Goal: Information Seeking & Learning: Compare options

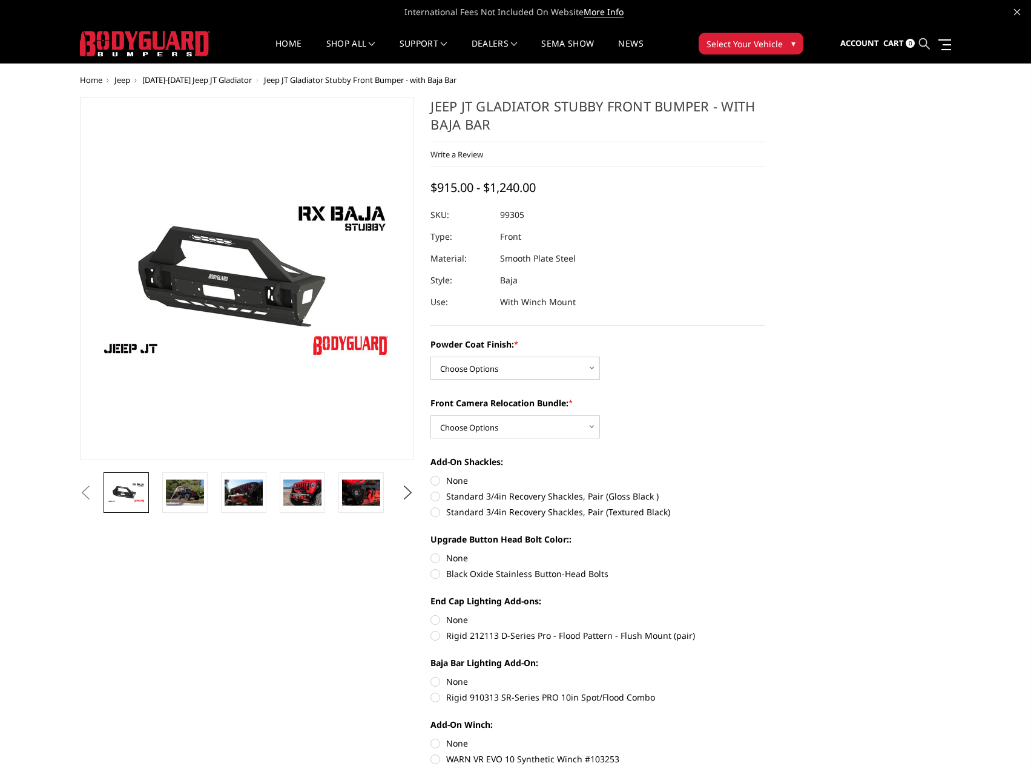
click at [931, 42] on ul "Account Sign in Register Cart 0 Search Search" at bounding box center [895, 44] width 111 height 38
click at [928, 44] on icon at bounding box center [924, 43] width 11 height 11
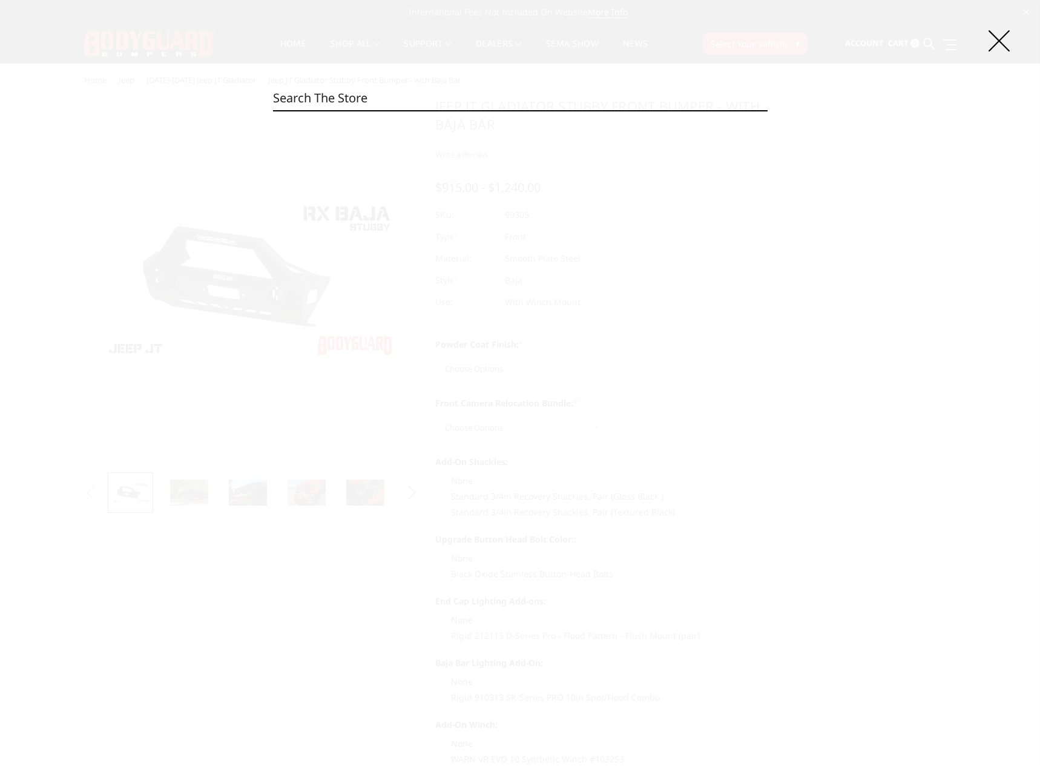
paste input "22523TNN"
click at [315, 91] on input "22523TNN" at bounding box center [520, 98] width 494 height 24
click at [346, 91] on input "22523BNN" at bounding box center [520, 98] width 494 height 24
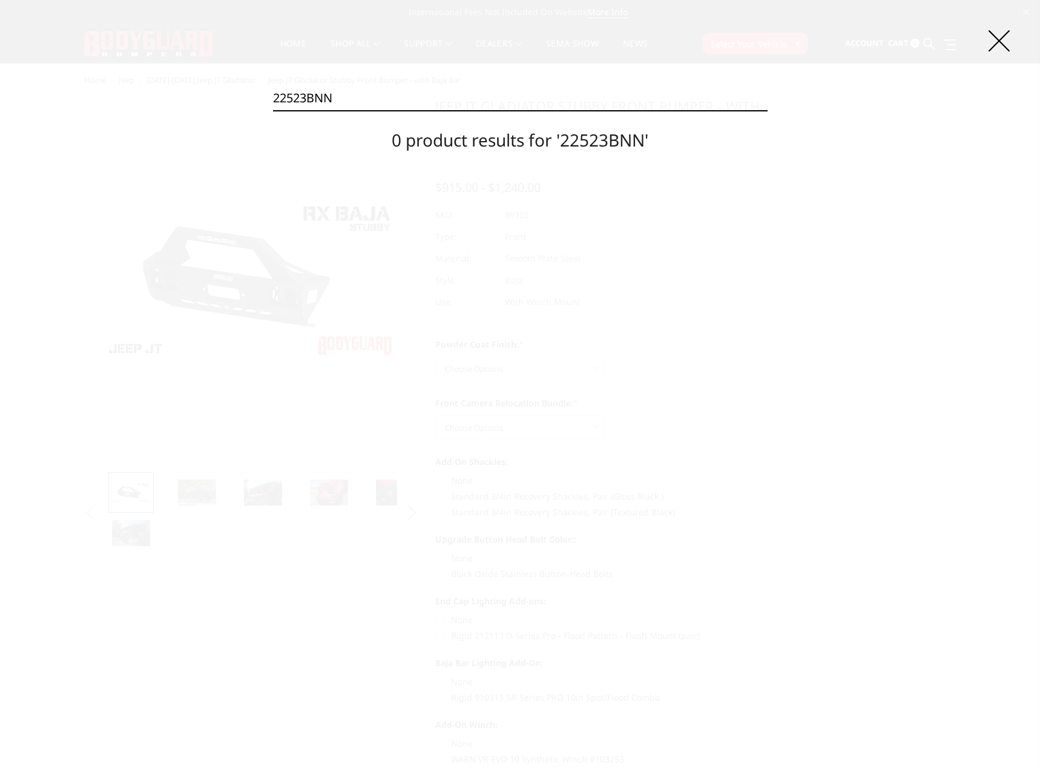
paste input "GAR19AYT"
click at [361, 92] on input "GAR19AYTNN" at bounding box center [520, 98] width 494 height 24
paste input "B"
click at [355, 108] on input "GAR19AYBNN" at bounding box center [520, 98] width 494 height 24
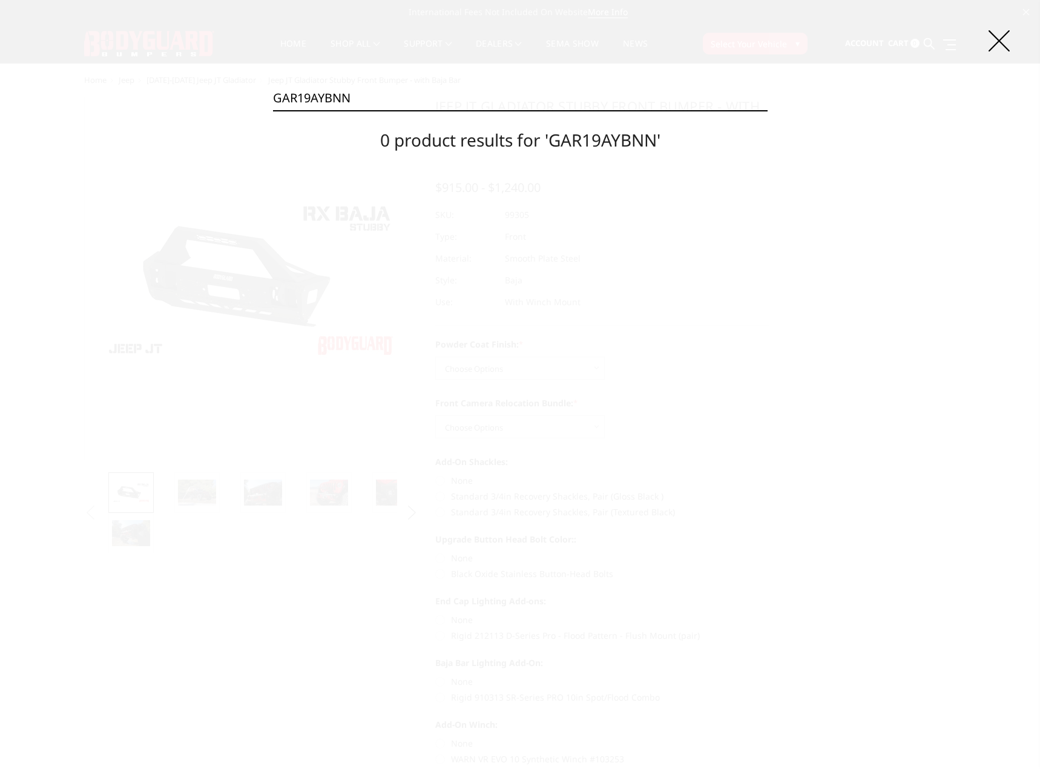
click at [355, 108] on input "GAR19AYBNN" at bounding box center [520, 98] width 494 height 24
paste input "NT"
click at [363, 100] on input "GAR19ANTNN" at bounding box center [520, 98] width 494 height 24
paste input "B"
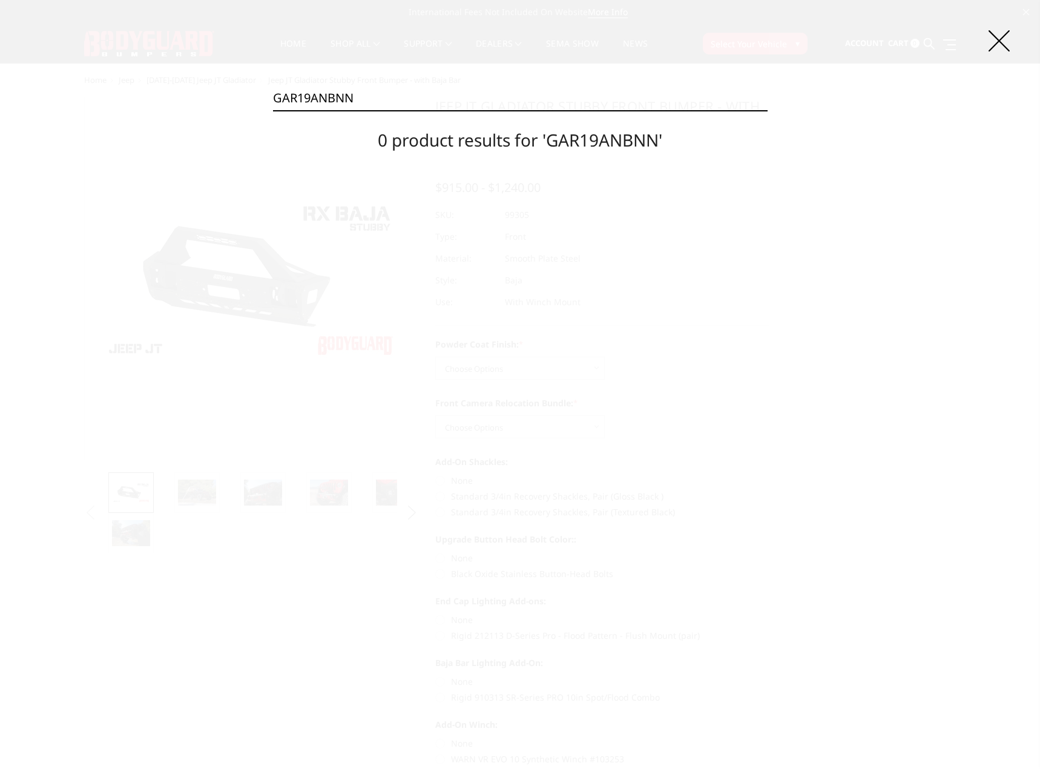
click at [353, 88] on input "GAR19ANBNN" at bounding box center [520, 98] width 494 height 24
paste input "DYT"
click at [375, 87] on input "GAR19DYTNN" at bounding box center [520, 98] width 494 height 24
click at [375, 88] on input "GAR19DYTNN" at bounding box center [520, 98] width 494 height 24
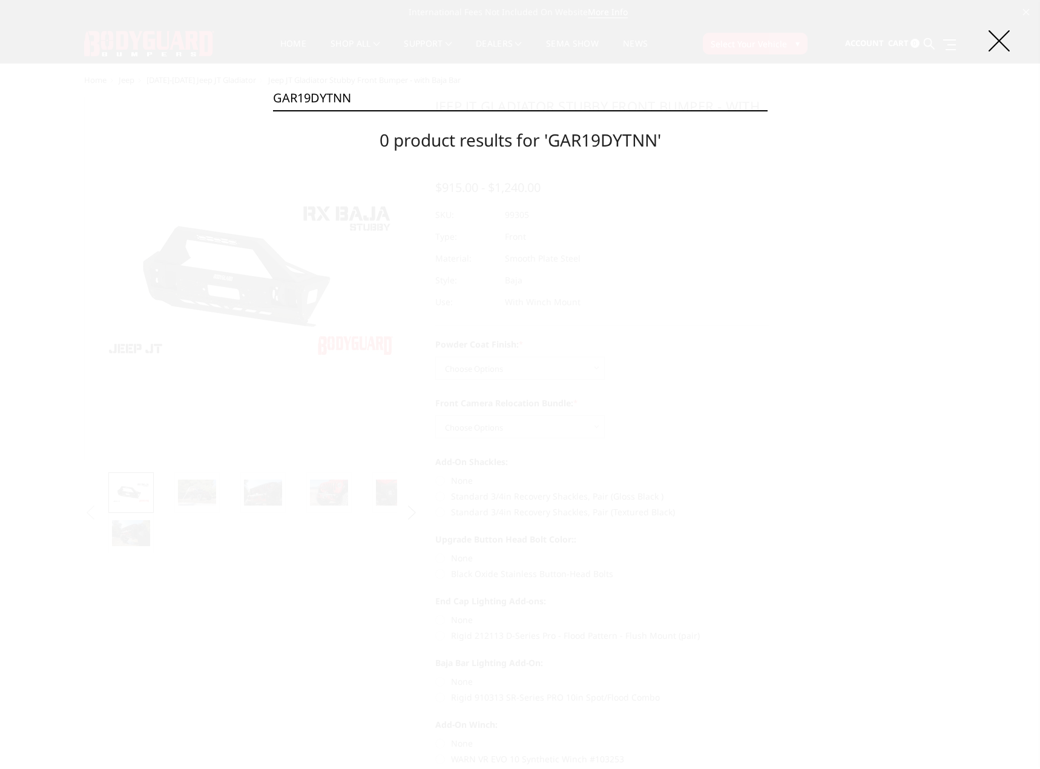
paste input "B"
click at [338, 98] on input "GAR19DYBNN" at bounding box center [520, 98] width 494 height 24
paste input "NT"
click at [366, 93] on input "GAR19DNTNN" at bounding box center [520, 98] width 494 height 24
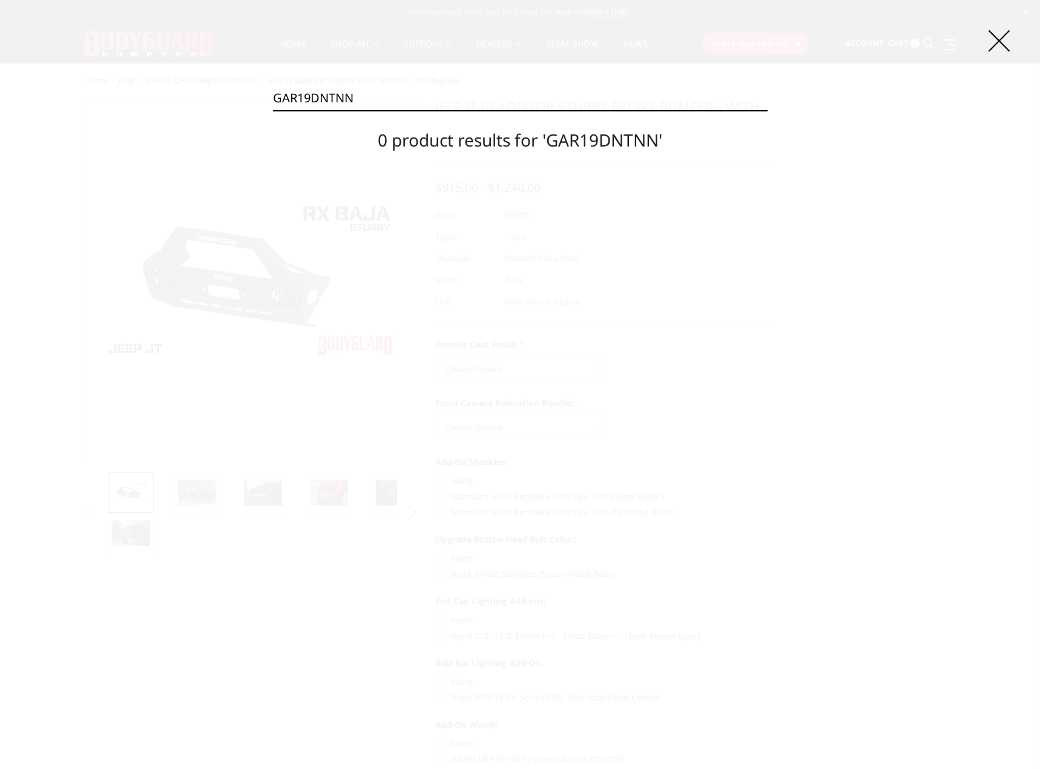
click at [366, 93] on input "GAR19DNTNN" at bounding box center [520, 98] width 494 height 24
paste input "B"
click at [386, 93] on input "GAR19DNBNN" at bounding box center [520, 98] width 494 height 24
click at [386, 97] on input "GAR19DNBNN" at bounding box center [520, 98] width 494 height 24
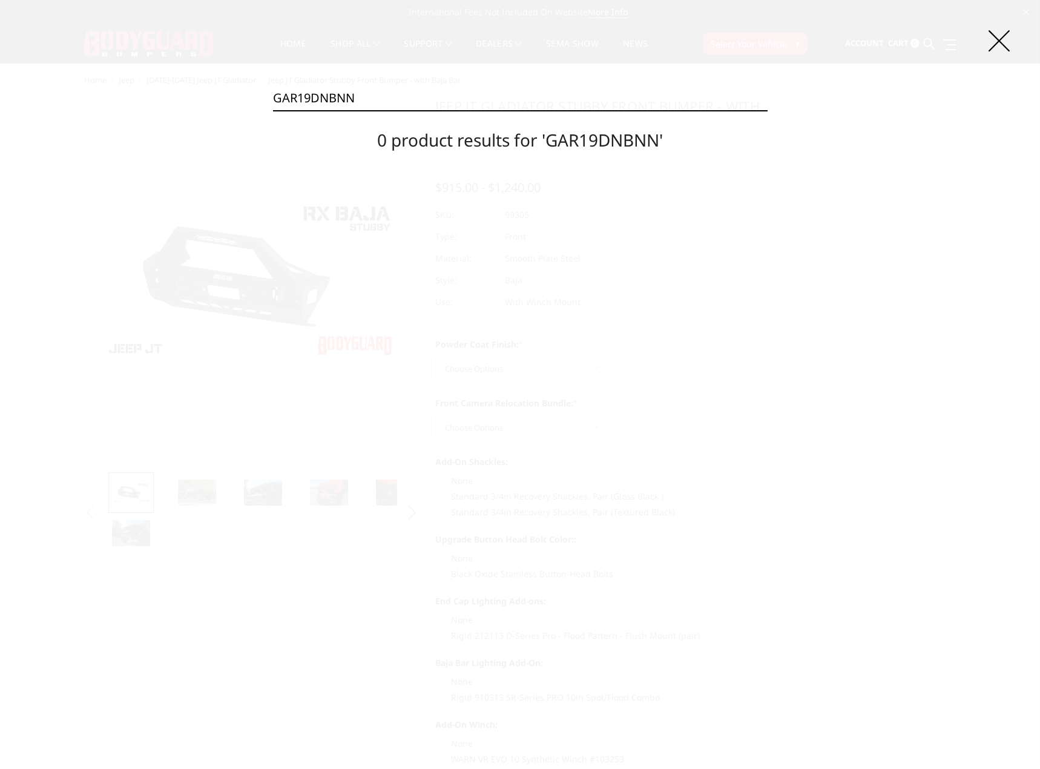
paste input "0BYT"
click at [442, 105] on input "GAR10BYTNN" at bounding box center [520, 98] width 494 height 24
paste input "B"
click at [442, 102] on input "GAR10BYBNN" at bounding box center [520, 98] width 494 height 24
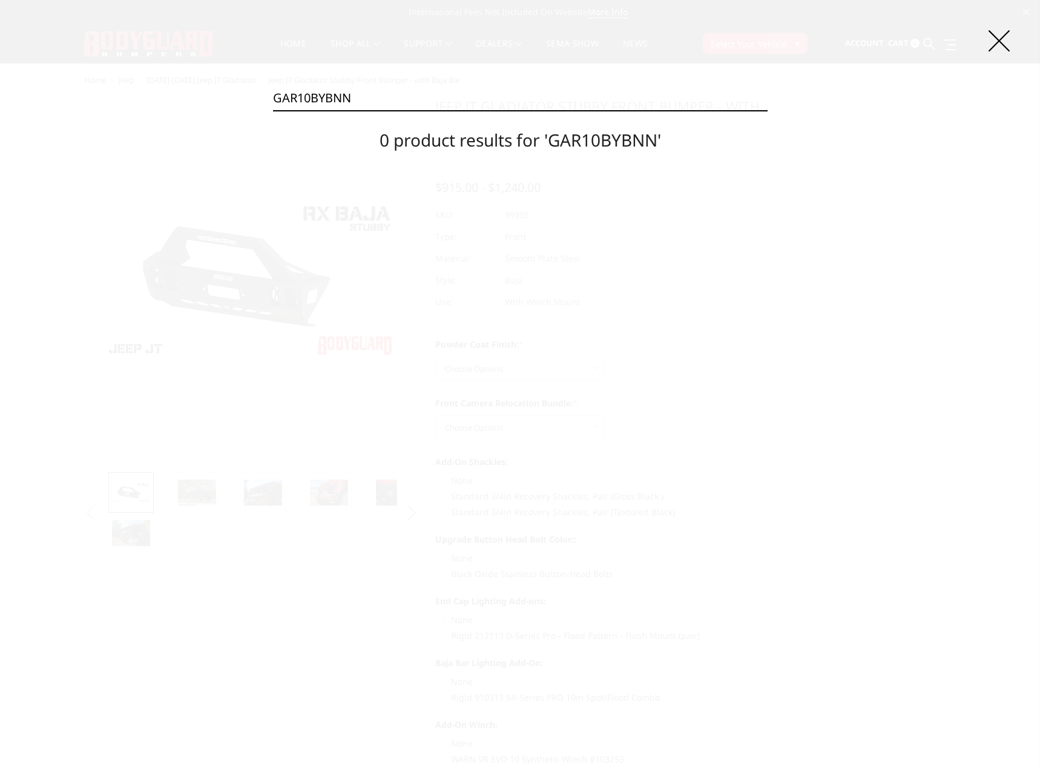
click at [442, 102] on input "GAR10BYBNN" at bounding box center [520, 98] width 494 height 24
paste input "NT"
click at [1030, 247] on div "Search GAR10BNTNN Search 0 product results for 'GAR10BNTNN'" at bounding box center [520, 384] width 1040 height 769
click at [360, 90] on input "GAR10BNTNN" at bounding box center [520, 98] width 494 height 24
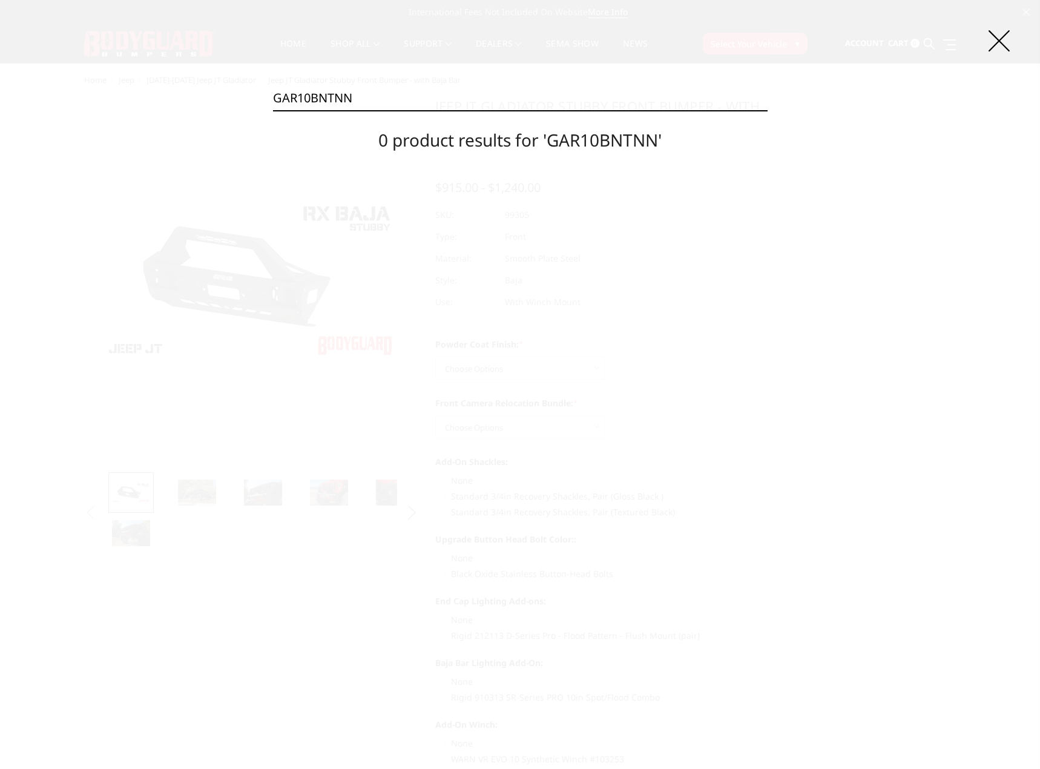
paste input "B"
click at [395, 89] on input "GAR10BNBNN" at bounding box center [520, 98] width 494 height 24
click at [394, 91] on input "GAR10BNBNN" at bounding box center [520, 98] width 494 height 24
drag, startPoint x: 394, startPoint y: 91, endPoint x: 350, endPoint y: 99, distance: 44.4
click at [350, 99] on input "GAR10BNBNN" at bounding box center [520, 98] width 494 height 24
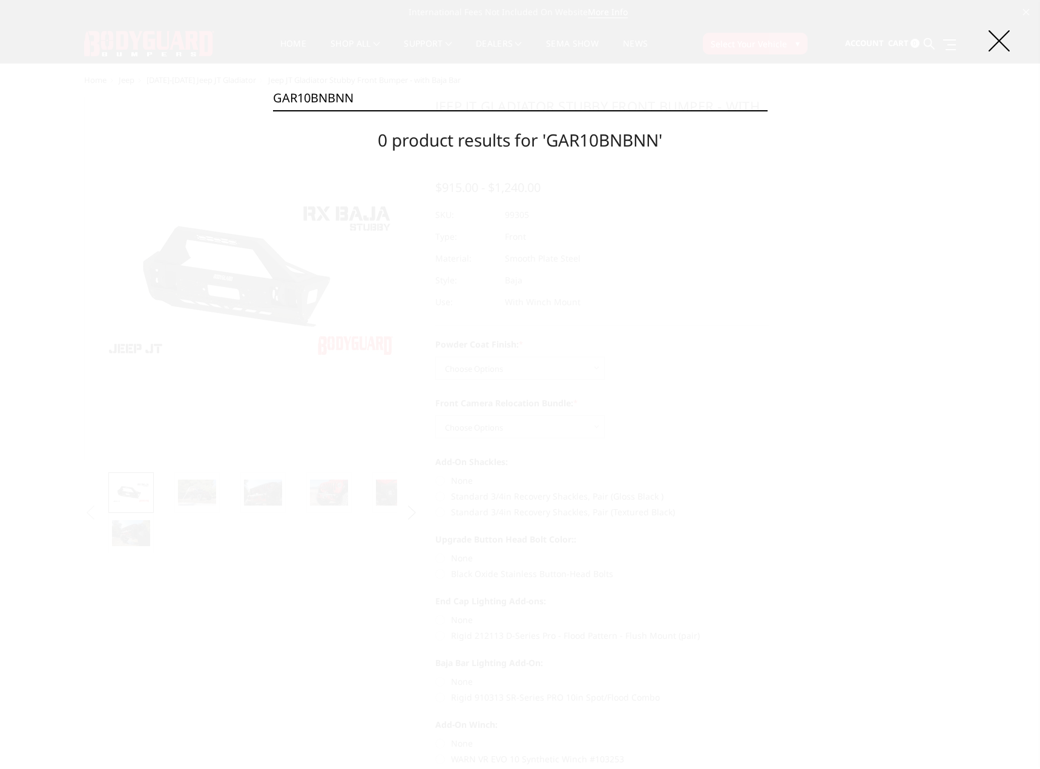
click at [350, 99] on input "GAR10BNBNN" at bounding box center [520, 98] width 494 height 24
paste input "G20BYT"
click at [419, 102] on input "GAG20BYTNN" at bounding box center [520, 98] width 494 height 24
paste input "B"
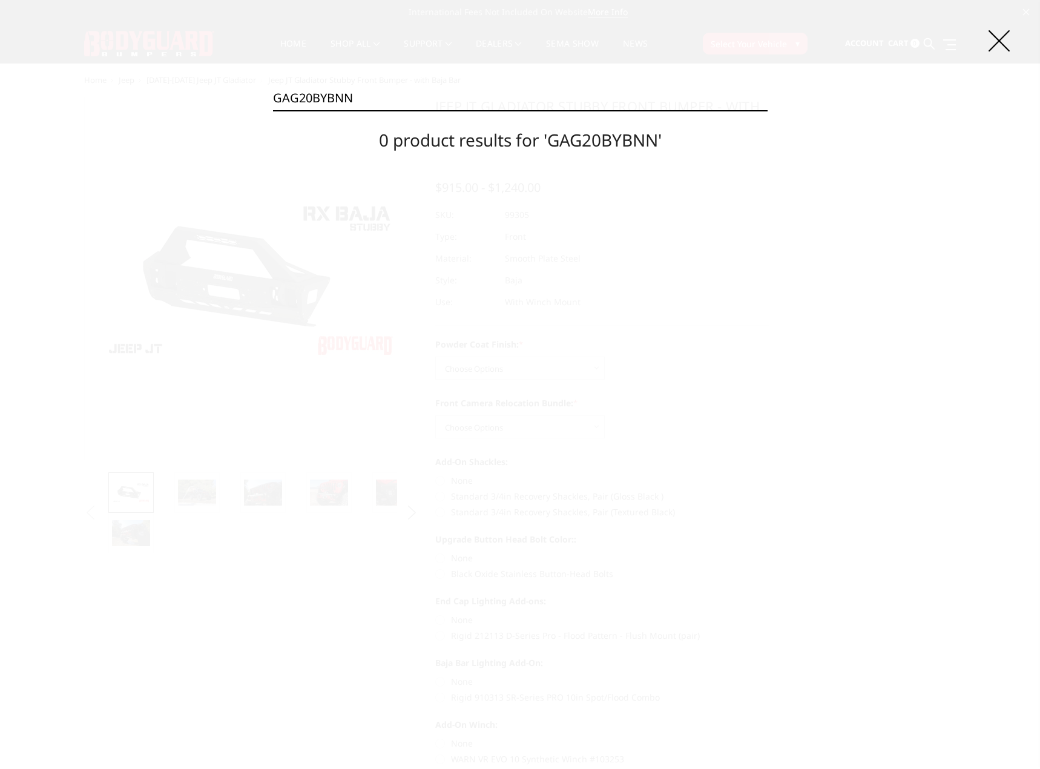
click at [384, 103] on input "GAG20BYBNN" at bounding box center [520, 98] width 494 height 24
drag, startPoint x: 384, startPoint y: 103, endPoint x: 379, endPoint y: 96, distance: 8.2
paste input "NT"
click at [372, 102] on input "GAG20BNTNN" at bounding box center [520, 98] width 494 height 24
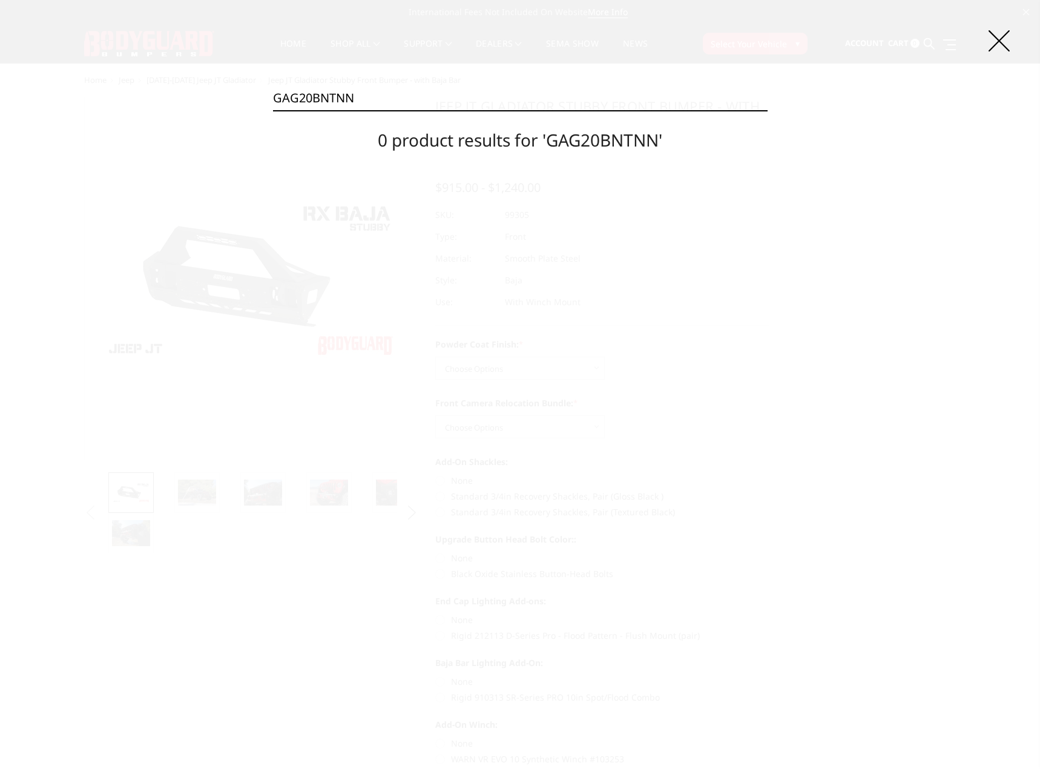
click at [372, 102] on input "GAG20BNTNN" at bounding box center [520, 98] width 494 height 24
paste input "B"
click at [363, 101] on input "GAG20BNBNN" at bounding box center [520, 98] width 494 height 24
paste input "19AYT"
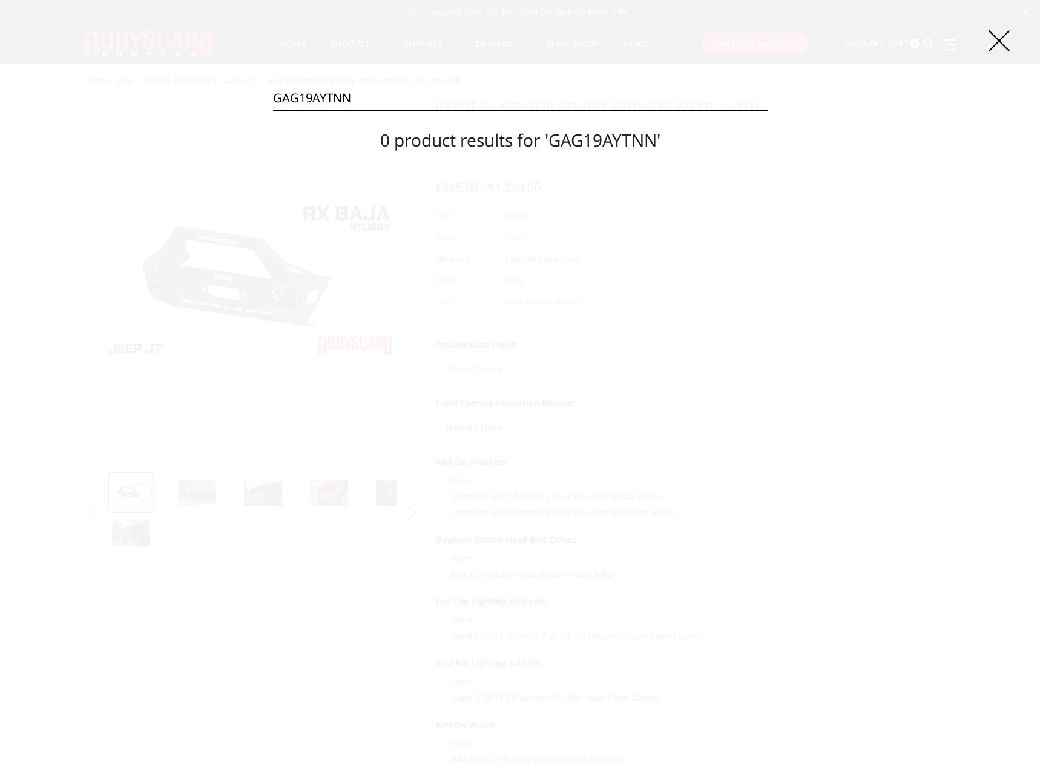
click at [394, 106] on input "GAG19AYTNN" at bounding box center [520, 98] width 494 height 24
paste input "B"
click at [389, 77] on div "Search GAG19AYBNN Search 0 product results for 'GAG19AYBNN'" at bounding box center [520, 384] width 1040 height 769
click at [389, 88] on input "GAG19AYBNN" at bounding box center [520, 98] width 494 height 24
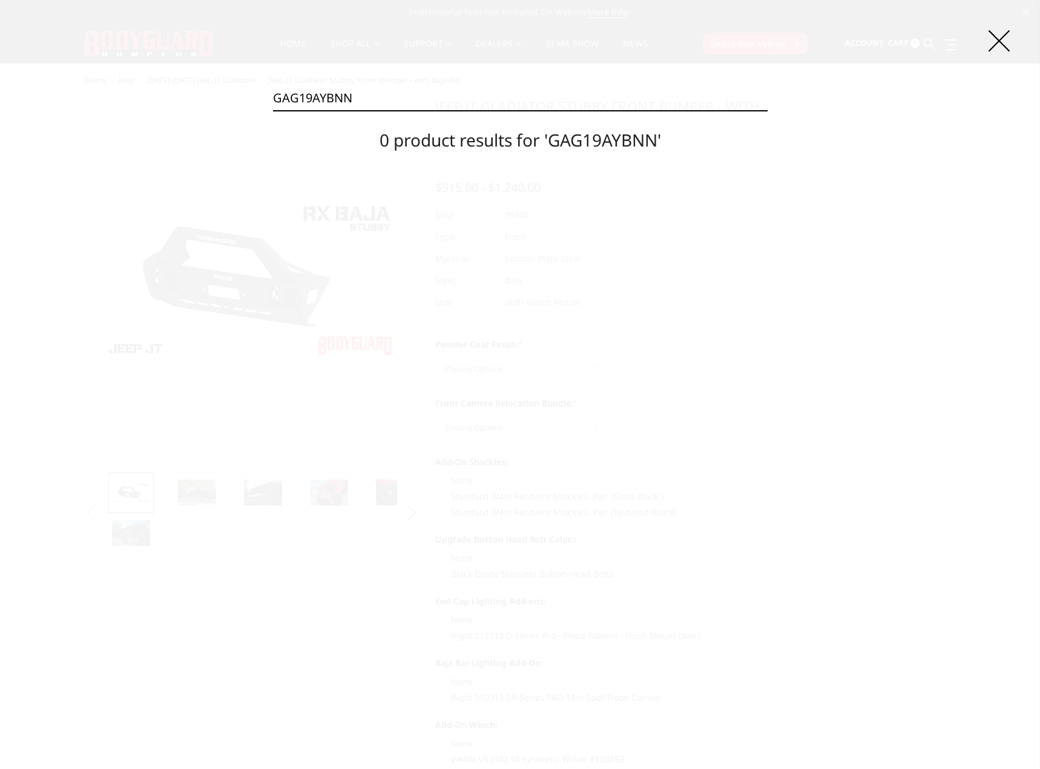
click at [389, 88] on input "GAG19AYBNN" at bounding box center [520, 98] width 494 height 24
click at [376, 105] on input "GAG19AYBNN" at bounding box center [520, 98] width 494 height 24
paste input "NT"
drag, startPoint x: 404, startPoint y: 116, endPoint x: 389, endPoint y: 100, distance: 21.8
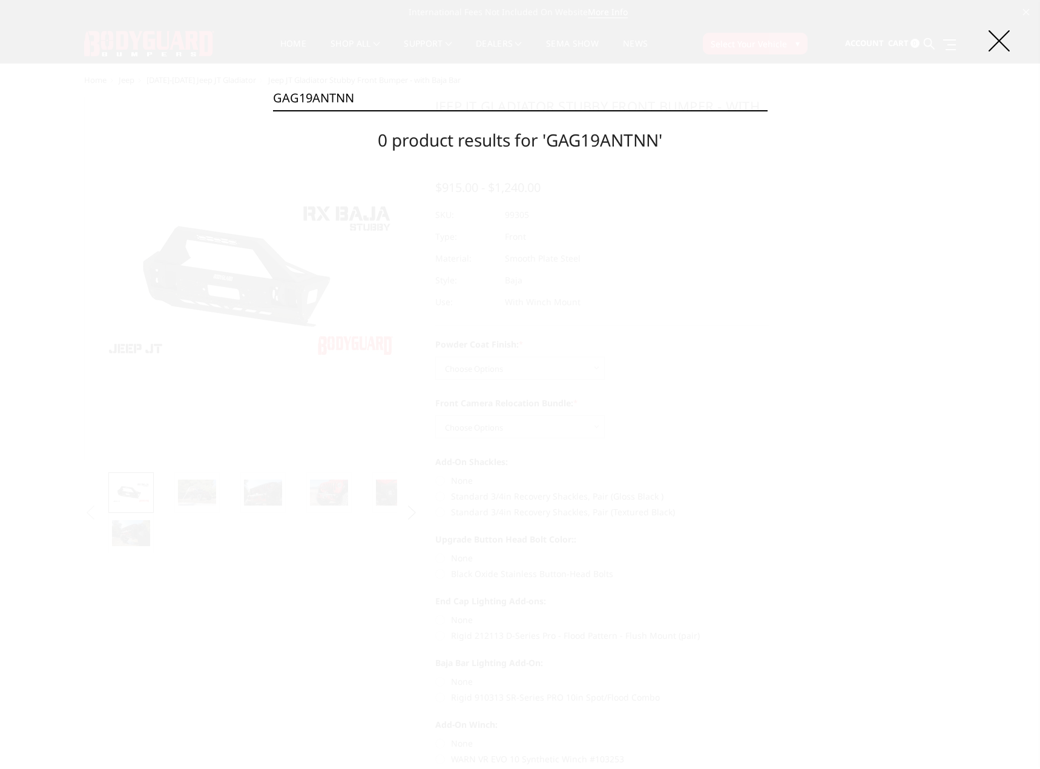
click at [404, 116] on section "0 product results for 'GAG19ANTNN'" at bounding box center [520, 136] width 494 height 51
click at [387, 99] on input "GAG19ANTNN" at bounding box center [520, 98] width 494 height 24
paste input "B"
click at [376, 106] on input "GAG19ANBNN" at bounding box center [520, 98] width 494 height 24
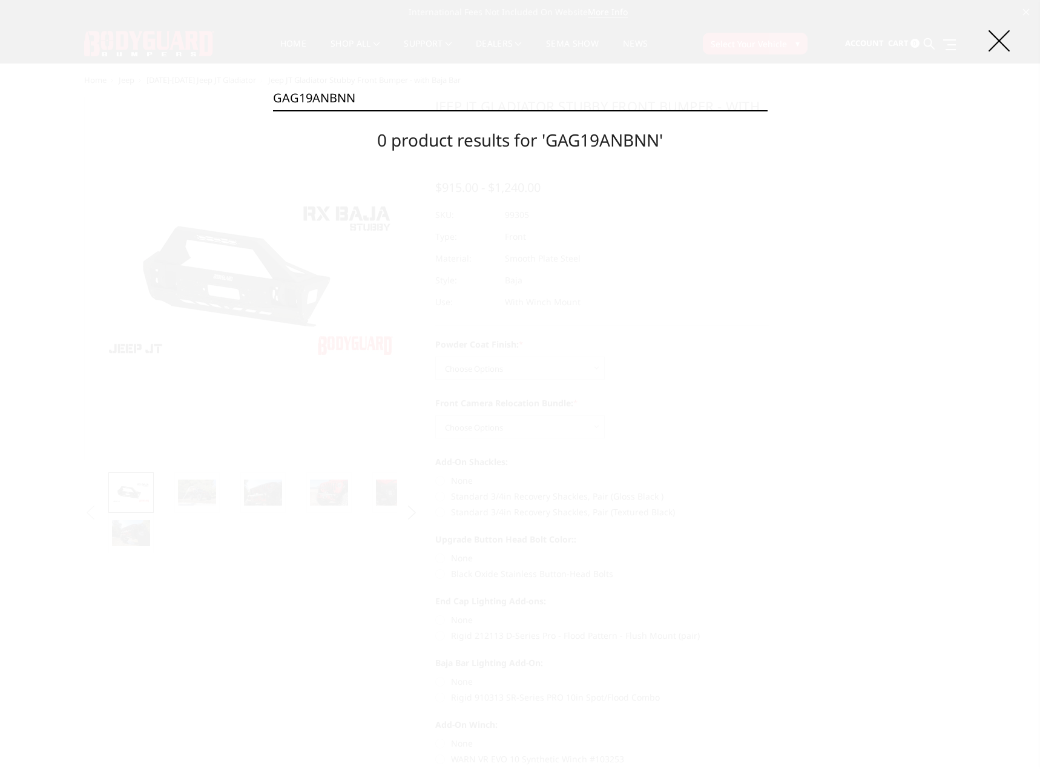
click at [376, 105] on input "GAG19ANBNN" at bounding box center [520, 98] width 494 height 24
paste input "F17DNT"
click at [392, 96] on input "GAF17DNTNN" at bounding box center [520, 98] width 494 height 24
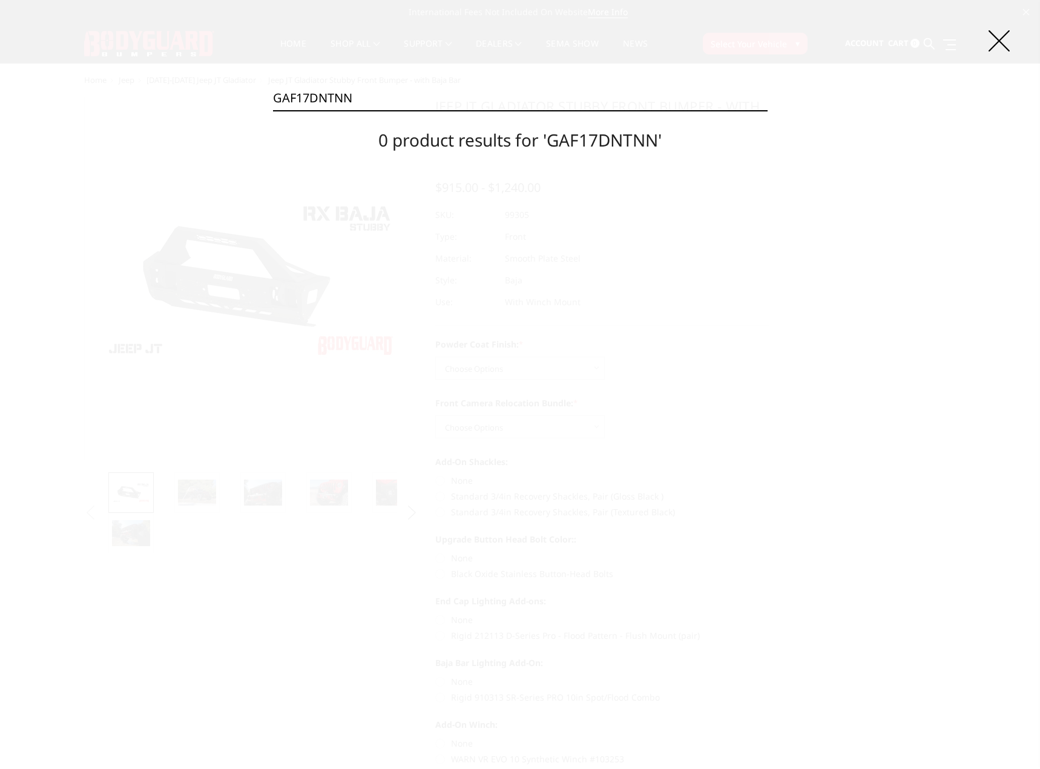
paste input "B"
click at [380, 91] on input "GAF17DNBNN" at bounding box center [520, 98] width 494 height 24
paste input "BNT"
click at [326, 90] on input "GAF17BNTNN" at bounding box center [520, 98] width 494 height 24
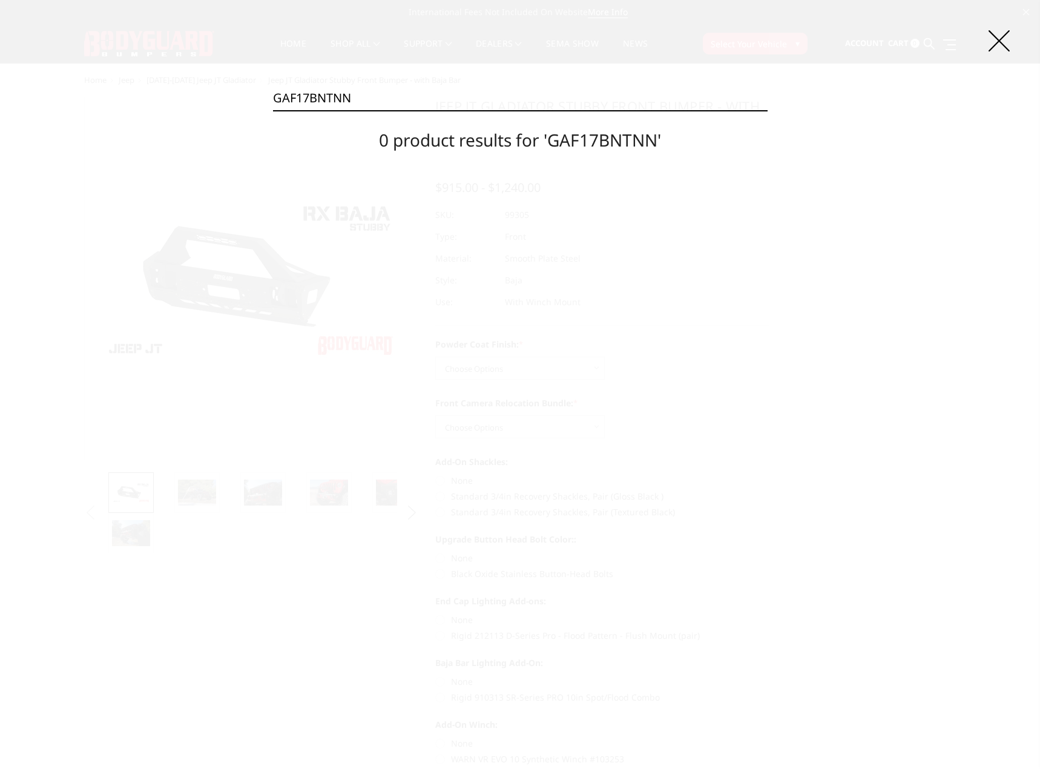
click at [326, 90] on input "GAF17BNTNN" at bounding box center [520, 98] width 494 height 24
paste input "B"
type input "GAF17BNBNN"
drag, startPoint x: 971, startPoint y: 287, endPoint x: 951, endPoint y: 285, distance: 20.7
click at [971, 287] on div "Search GAF17BNBNN Search 0 product results for 'GAF17BNBNN'" at bounding box center [520, 384] width 1040 height 769
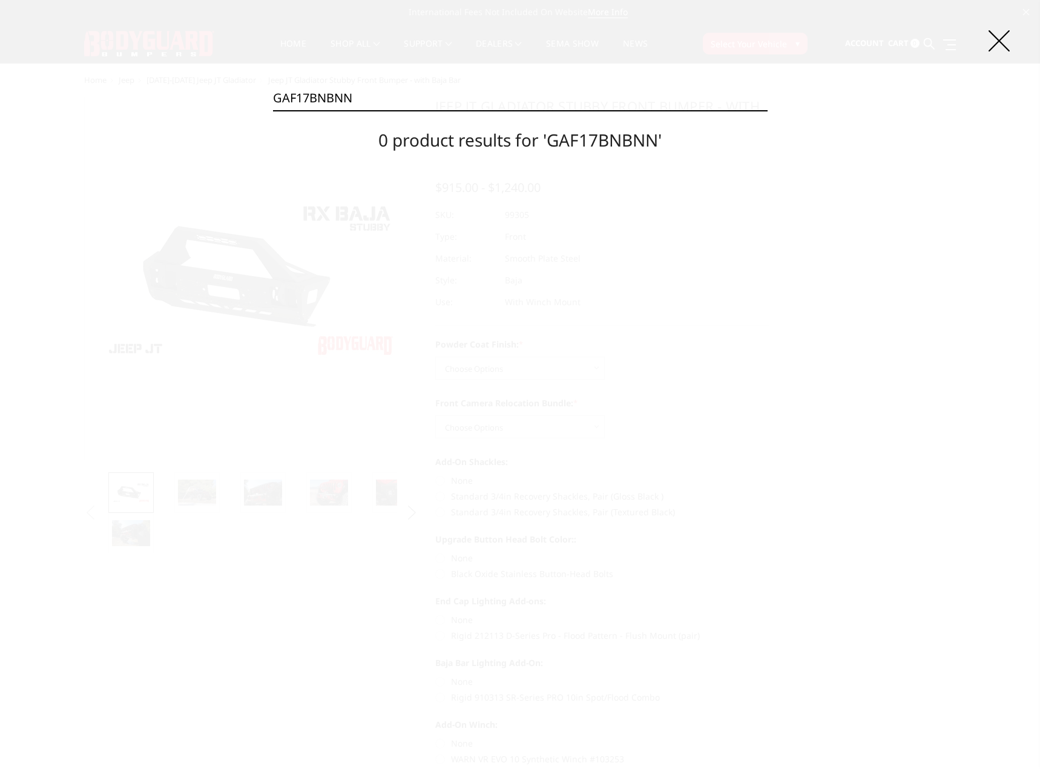
click at [997, 66] on div "Search GAF17BNBNN Search 0 product results for 'GAF17BNBNN'" at bounding box center [520, 384] width 1040 height 769
click at [997, 40] on icon at bounding box center [998, 40] width 21 height 21
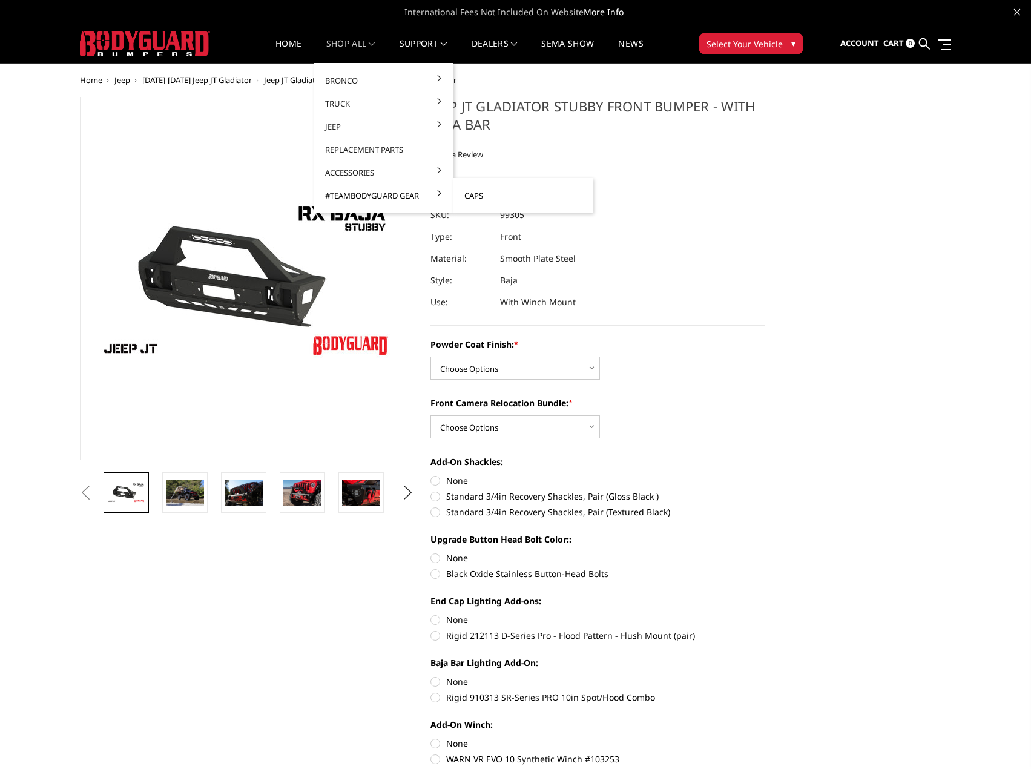
click at [465, 194] on link "Caps" at bounding box center [523, 195] width 130 height 23
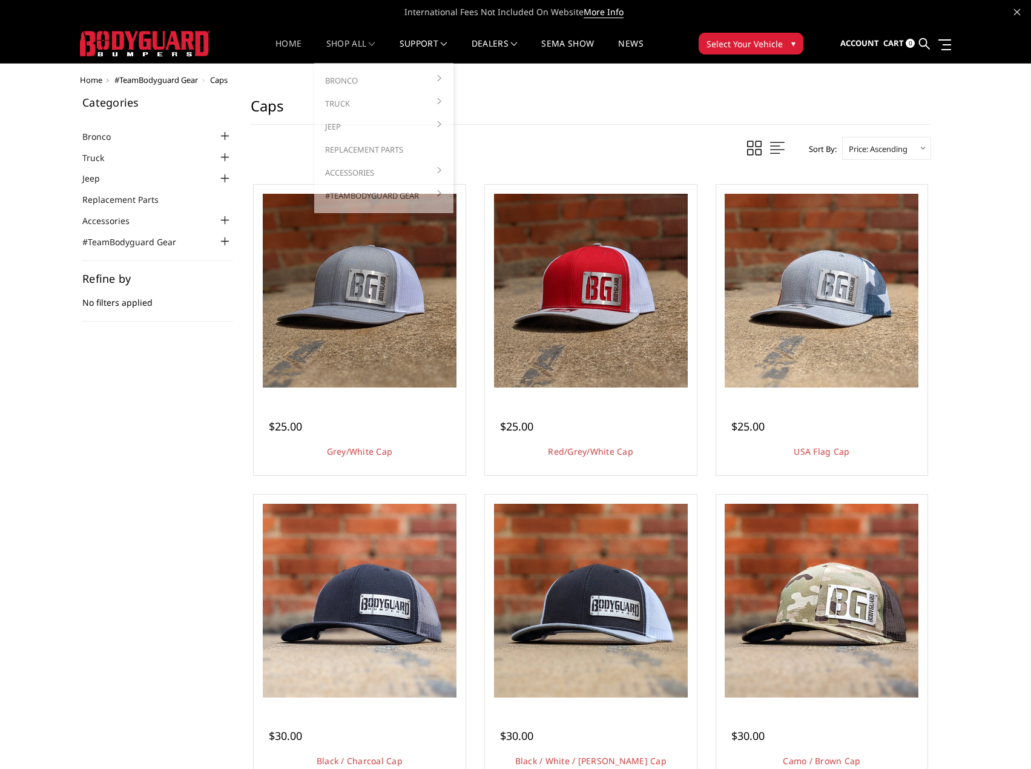
click at [291, 42] on link "Home" at bounding box center [288, 51] width 26 height 24
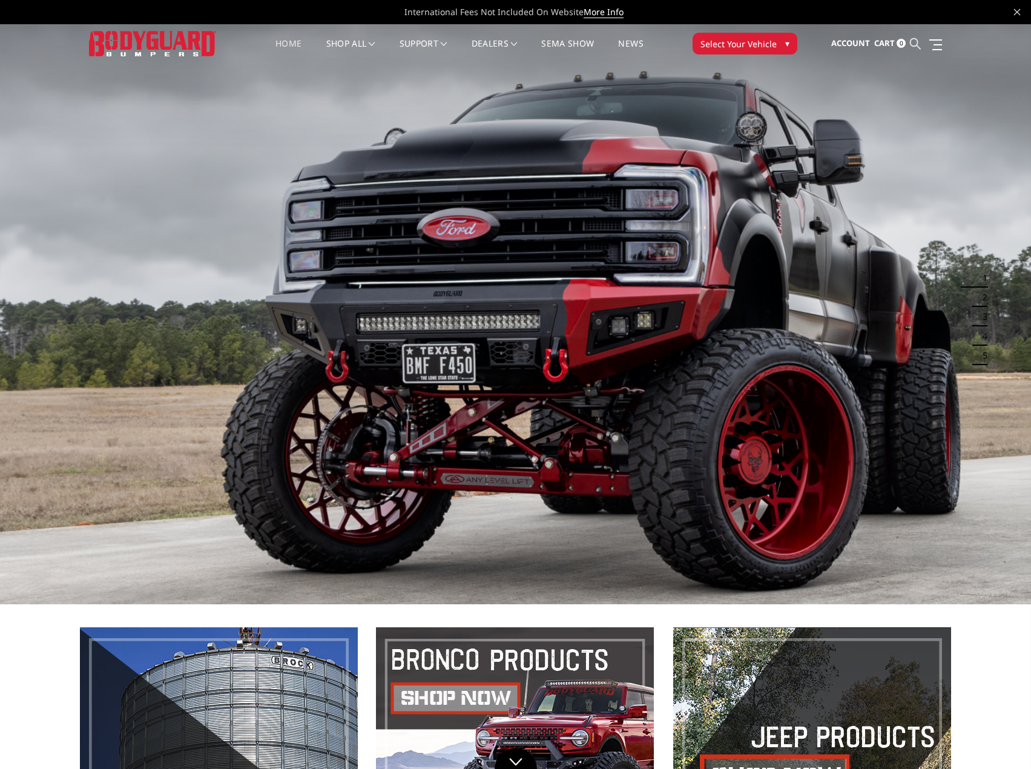
click at [915, 43] on icon at bounding box center [915, 43] width 11 height 11
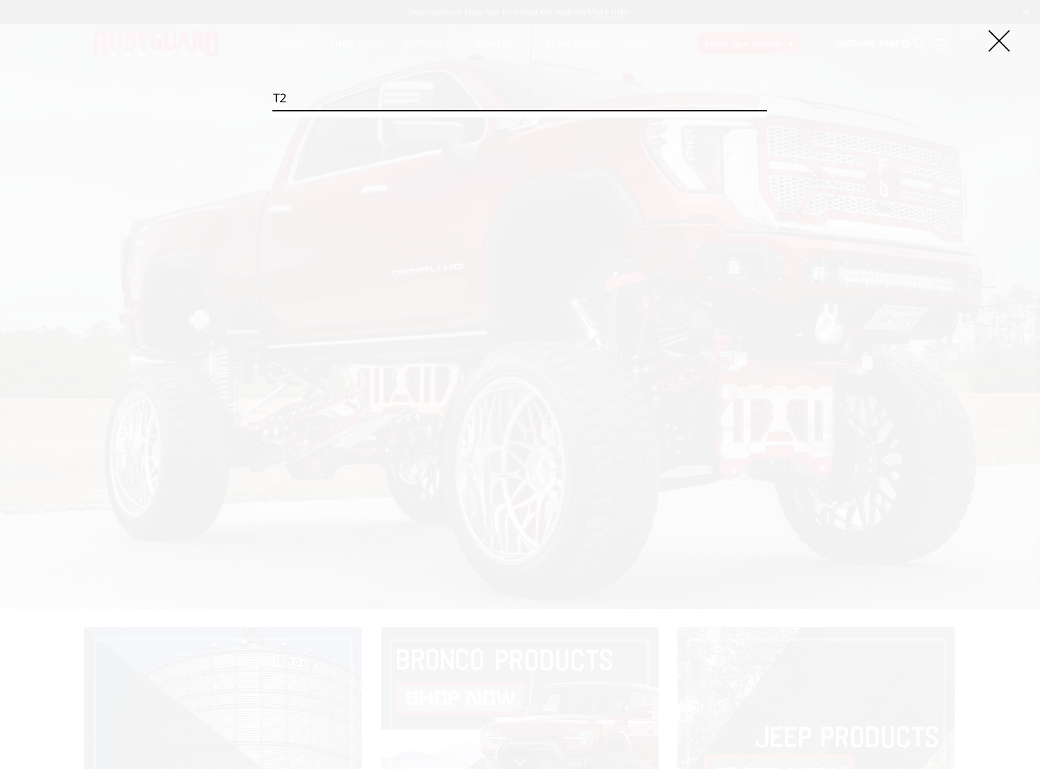
type input "T2"
click at [767, 110] on input "Search" at bounding box center [767, 110] width 1 height 1
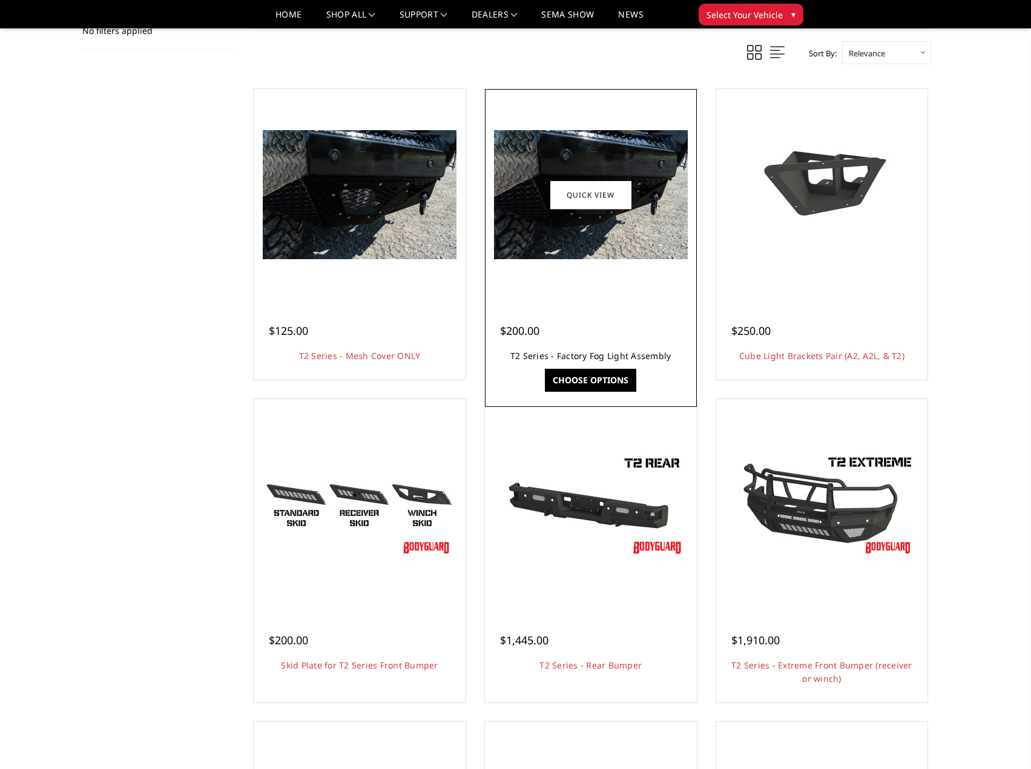
scroll to position [182, 0]
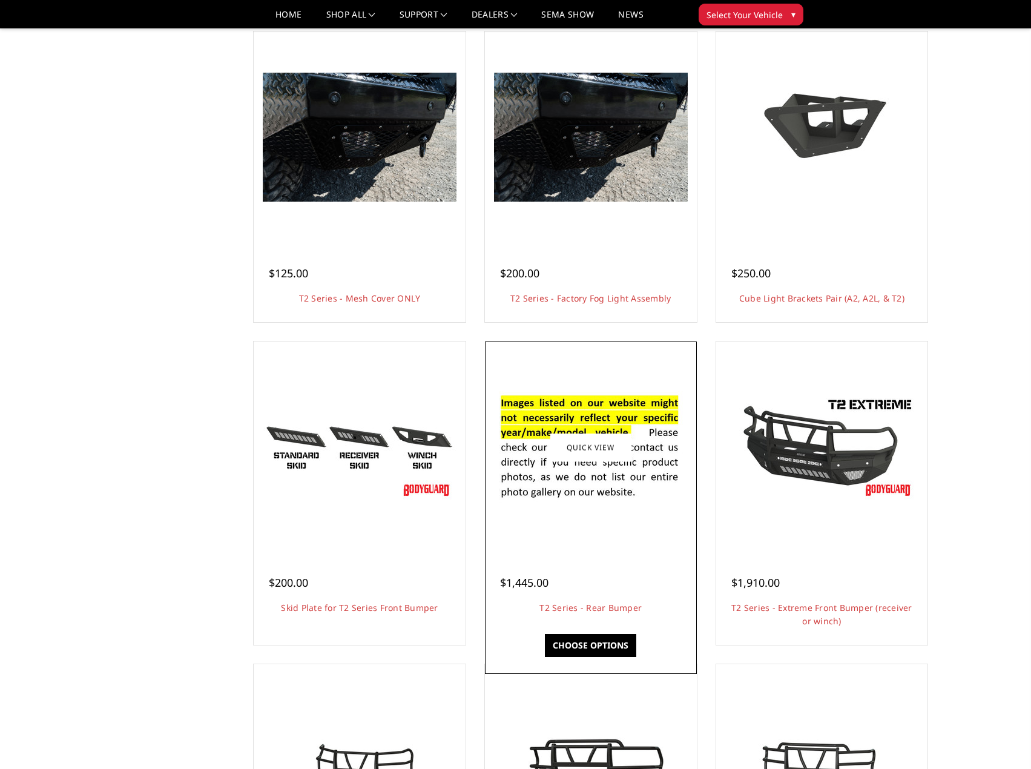
click at [599, 490] on img at bounding box center [591, 447] width 194 height 132
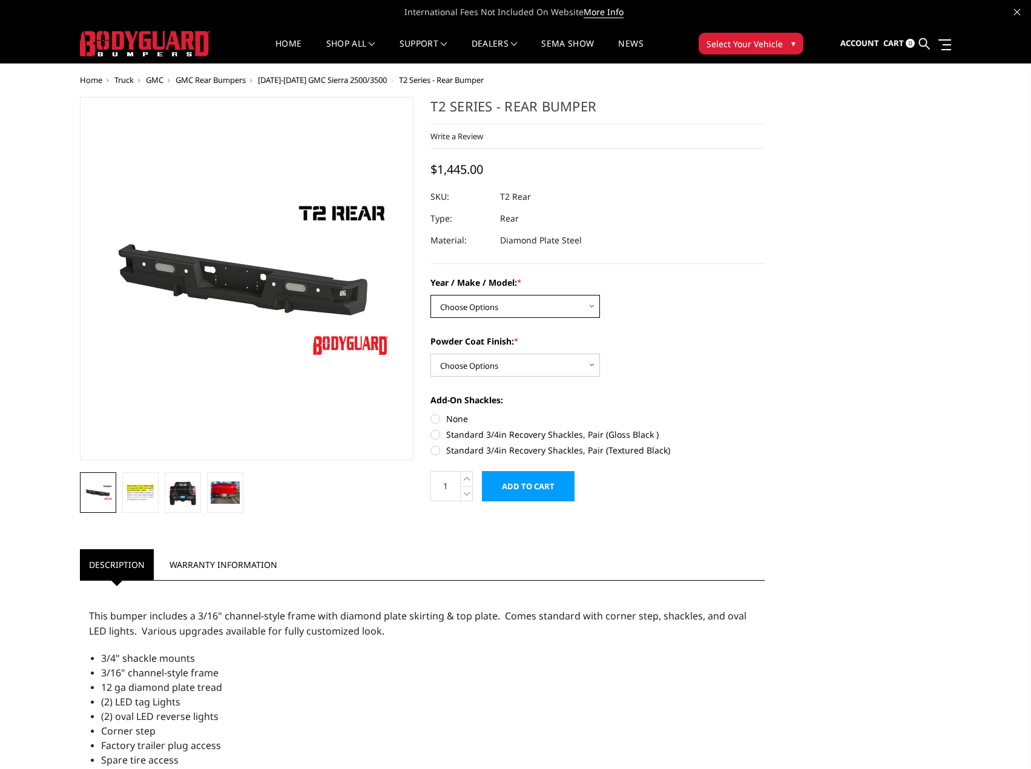
click at [490, 310] on select "Choose Options Chevrolet/GMC 15-19 2500/3500 Chevrolet/GMC 19-24 1500 (Dual Exh…" at bounding box center [514, 306] width 169 height 23
select select "1682"
click at [430, 295] on select "Choose Options Chevrolet/GMC 15-19 2500/3500 Chevrolet/GMC 19-24 1500 (Dual Exh…" at bounding box center [514, 306] width 169 height 23
click at [545, 364] on select "Choose Options Bare metal (included) Gloss black powder coat Texture black powd…" at bounding box center [514, 364] width 169 height 23
select select "653"
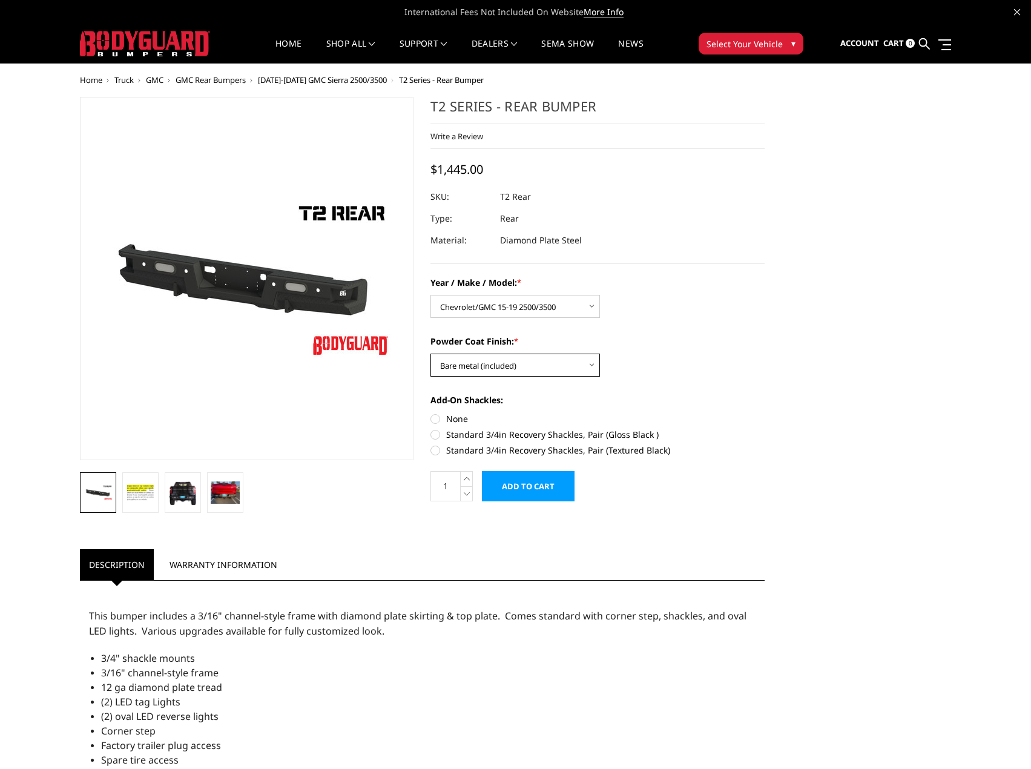
click at [430, 353] on select "Choose Options Bare metal (included) Gloss black powder coat Texture black powd…" at bounding box center [514, 364] width 169 height 23
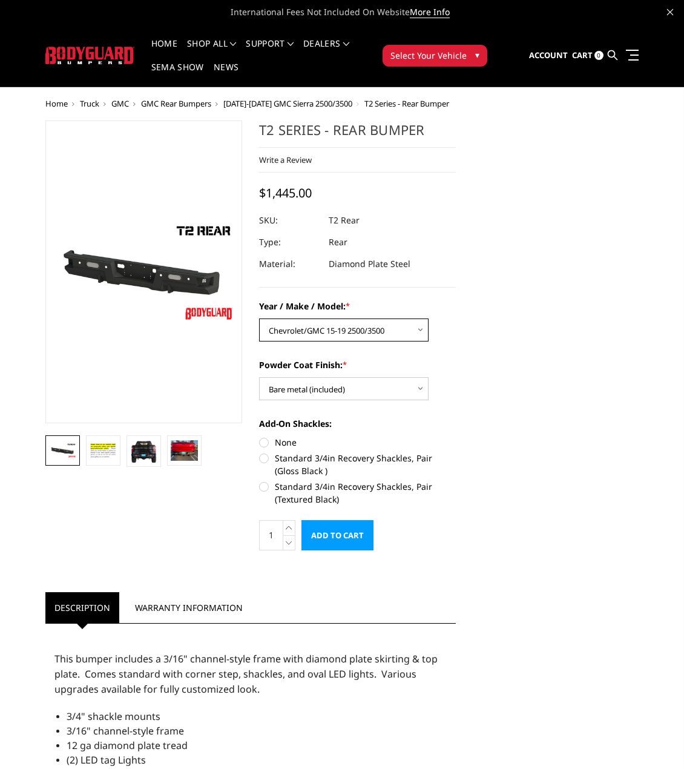
click at [314, 337] on select "Choose Options Chevrolet/GMC 15-19 2500/3500 Chevrolet/GMC 19-24 1500 (Dual Exh…" at bounding box center [343, 329] width 169 height 23
click at [461, 353] on section "T2 Series - Rear Bumper Write a Review Write a Review × T2 Series - Rear Bumper…" at bounding box center [358, 341] width 214 height 442
click at [101, 104] on li "GMC" at bounding box center [114, 103] width 30 height 9
click at [94, 102] on span "Truck" at bounding box center [89, 103] width 19 height 11
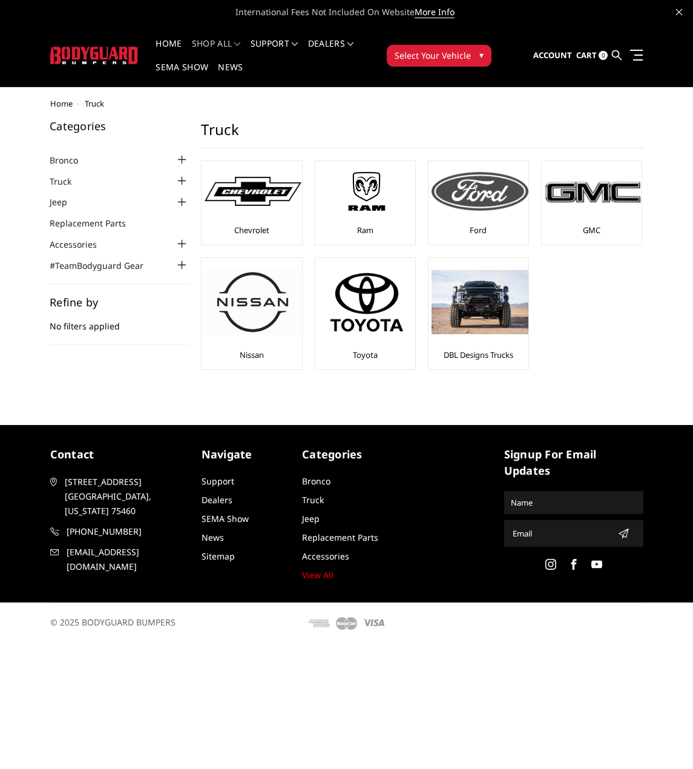
click at [516, 236] on div "Ford" at bounding box center [479, 202] width 94 height 77
click at [473, 202] on img at bounding box center [480, 191] width 97 height 39
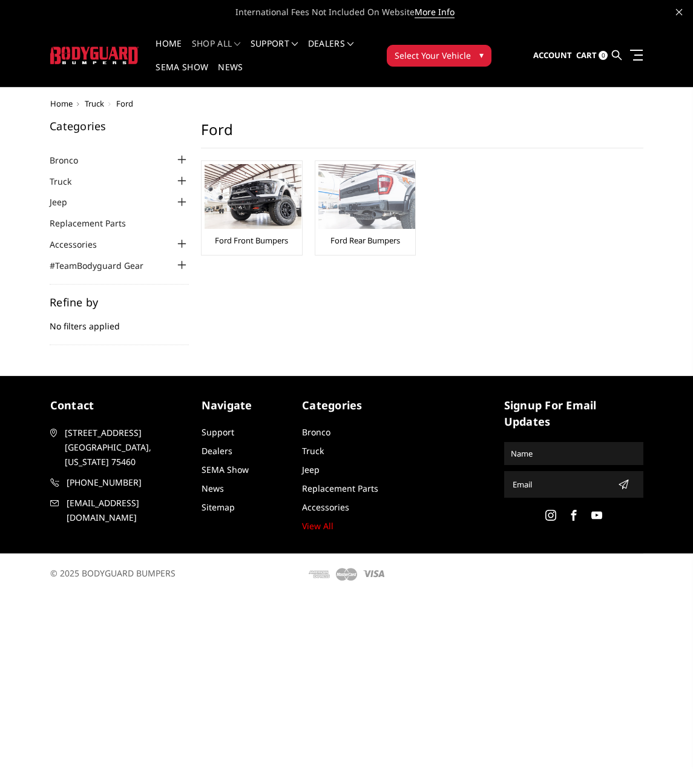
click at [383, 230] on div "Ford Rear Bumpers" at bounding box center [365, 208] width 94 height 88
click at [367, 197] on img at bounding box center [366, 196] width 97 height 65
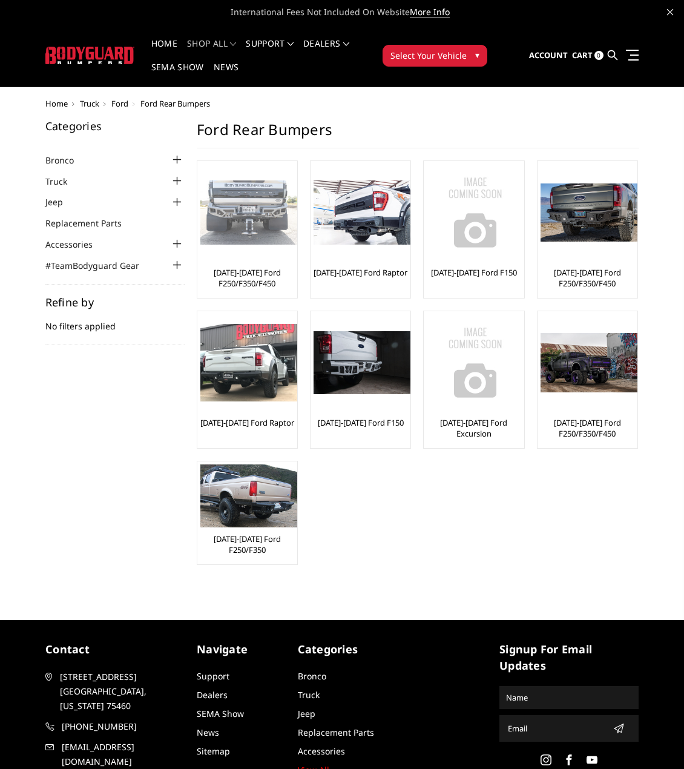
click at [252, 220] on img at bounding box center [248, 212] width 97 height 65
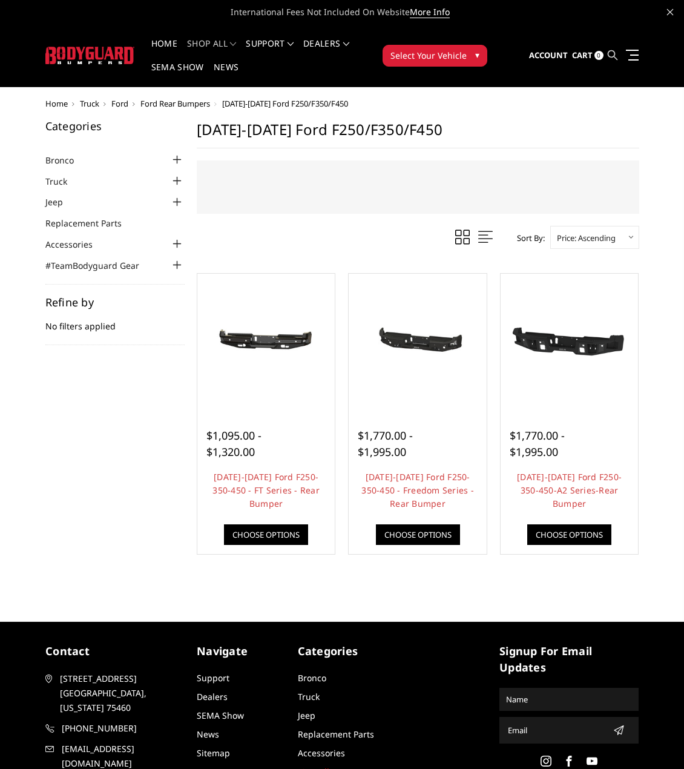
click at [609, 50] on icon at bounding box center [613, 55] width 10 height 10
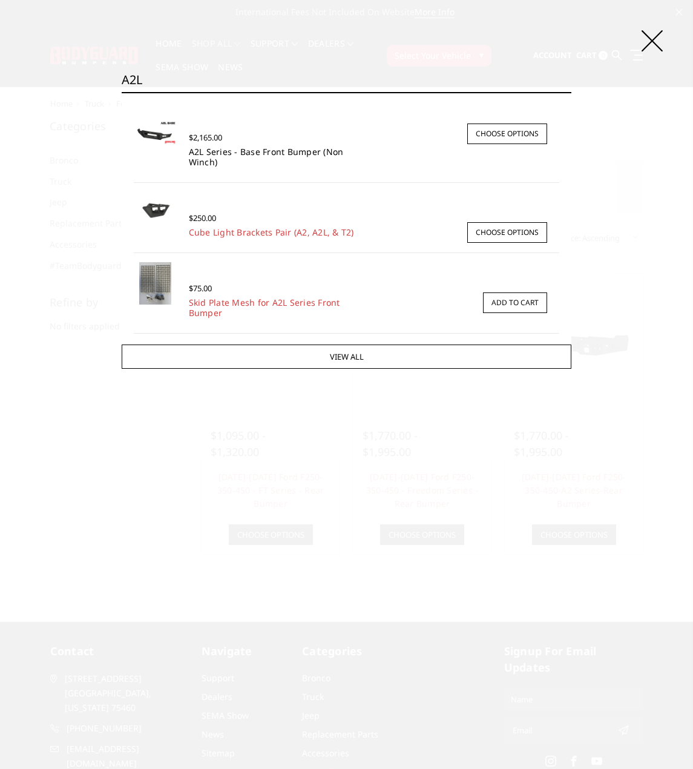
type input "A2L"
click at [248, 152] on link "A2L Series - Base Front Bumper (Non Winch)" at bounding box center [265, 157] width 155 height 22
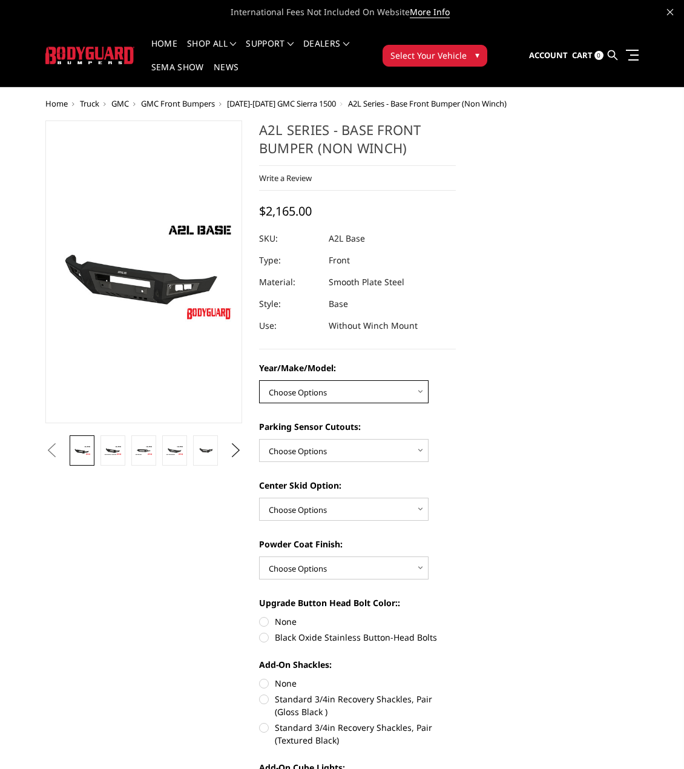
click at [315, 398] on select "Choose Options Chevrolet 15-19 2500/3500 Chevrolet 19-21 1500 Chevrolet 15-20 C…" at bounding box center [343, 391] width 169 height 23
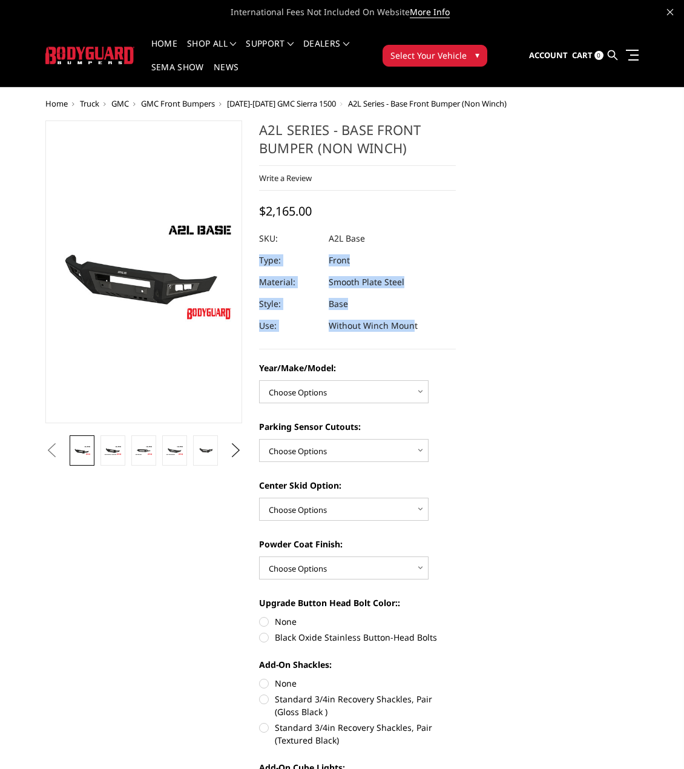
drag, startPoint x: 439, startPoint y: 327, endPoint x: 429, endPoint y: 321, distance: 11.6
click at [424, 319] on dl "SKU: A2L Base UPC: Type: Front Material: Smooth Plate Steel Style: Base Use: Wi…" at bounding box center [357, 282] width 197 height 109
click at [429, 321] on dl "SKU: A2L Base UPC: Type: Front Material: Smooth Plate Steel Style: Base Use: Wi…" at bounding box center [357, 282] width 197 height 109
drag, startPoint x: 421, startPoint y: 330, endPoint x: 386, endPoint y: 318, distance: 37.1
click at [386, 318] on dl "SKU: A2L Base UPC: Type: Front Material: Smooth Plate Steel Style: Base Use: Wi…" at bounding box center [357, 282] width 197 height 109
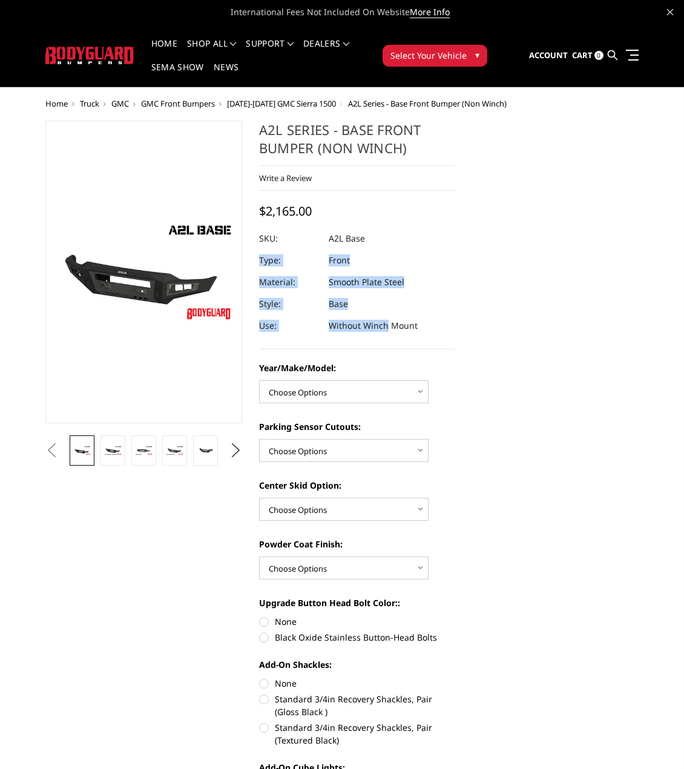
drag, startPoint x: 388, startPoint y: 318, endPoint x: 398, endPoint y: 323, distance: 10.6
click at [388, 319] on dd "Without Winch Mount" at bounding box center [373, 326] width 89 height 22
click at [412, 333] on dd "Without Winch Mount" at bounding box center [373, 326] width 89 height 22
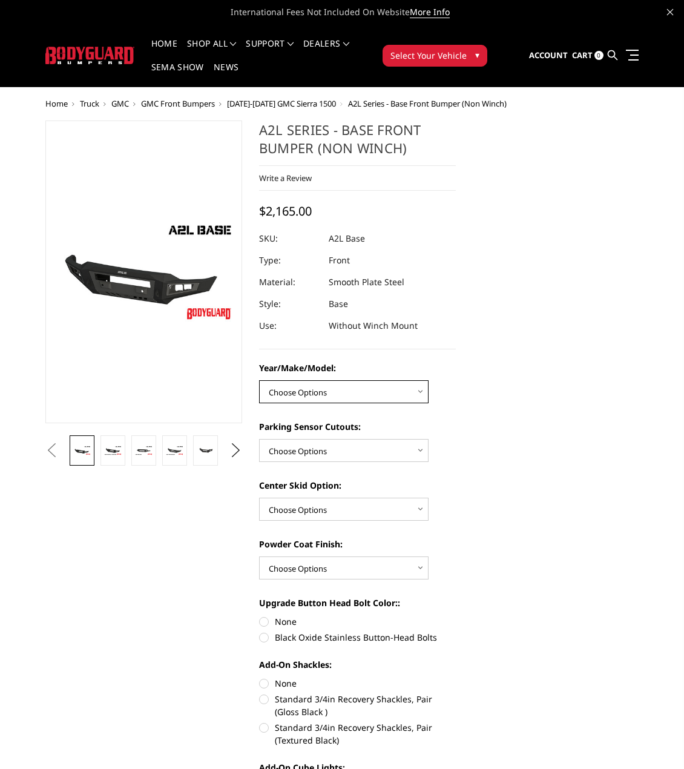
click at [340, 395] on select "Choose Options Chevrolet 15-19 2500/3500 Chevrolet 19-21 1500 Chevrolet 15-20 C…" at bounding box center [343, 391] width 169 height 23
click at [453, 341] on div "A2L Series - Base Front Bumper (Non Winch) Write a Review Write a Review × A2L …" at bounding box center [357, 234] width 197 height 229
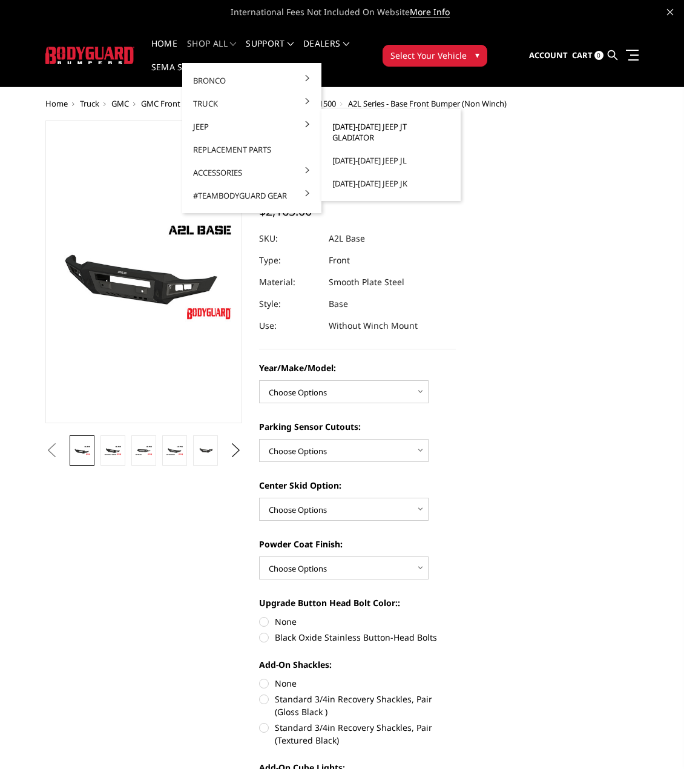
click at [398, 128] on link "[DATE]-[DATE] Jeep JT Gladiator" at bounding box center [391, 132] width 130 height 34
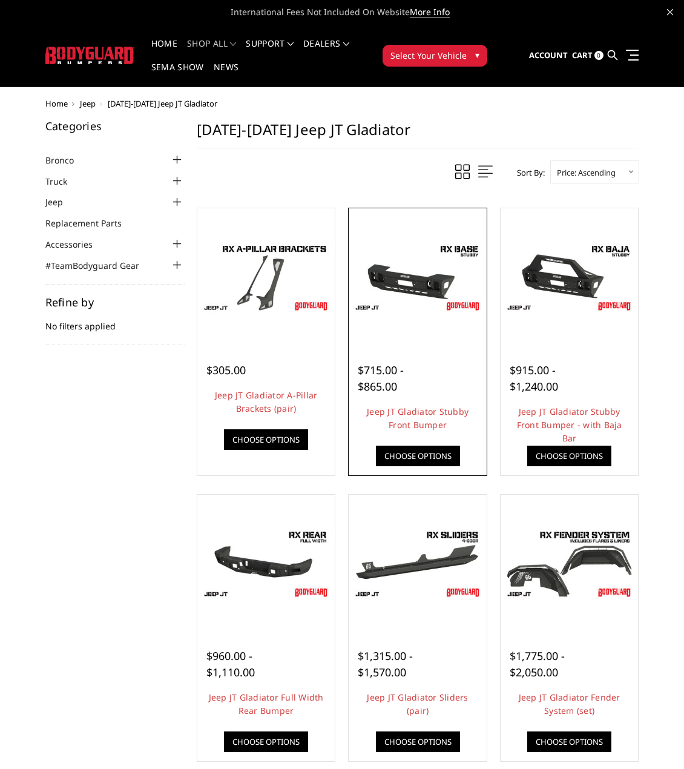
click at [422, 287] on img at bounding box center [418, 277] width 132 height 74
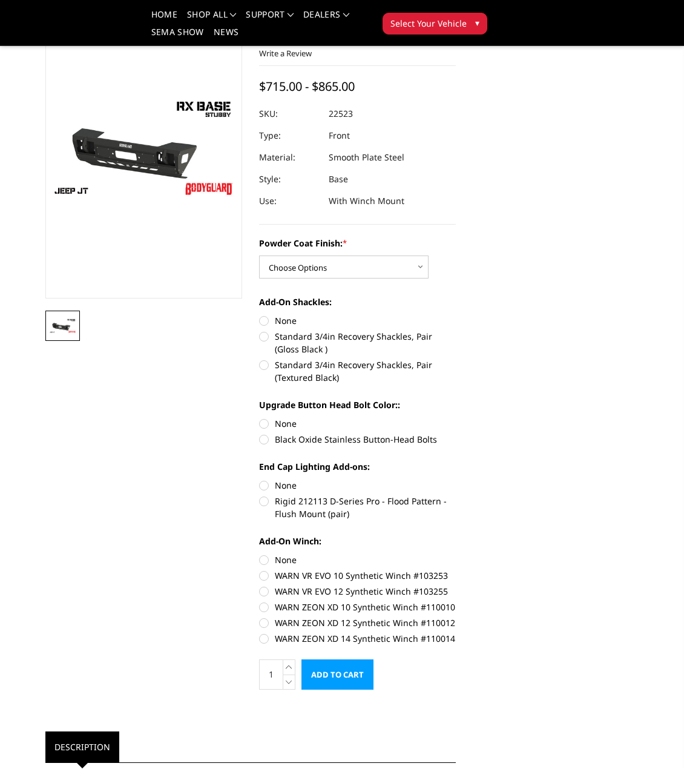
scroll to position [61, 0]
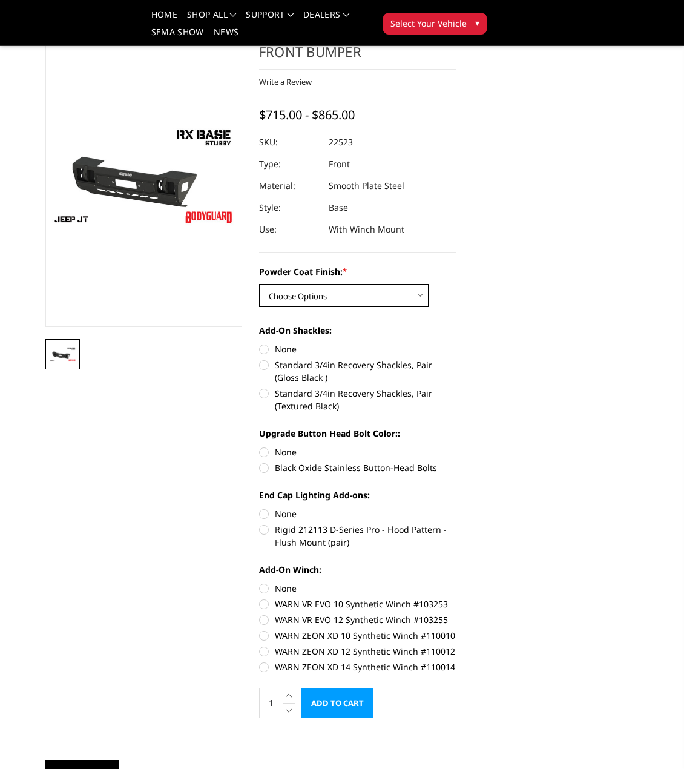
click at [322, 293] on select "Choose Options Bare Metal Textured Black Powder Coat" at bounding box center [343, 295] width 169 height 23
click at [327, 290] on select "Choose Options Bare Metal Textured Black Powder Coat" at bounding box center [343, 295] width 169 height 23
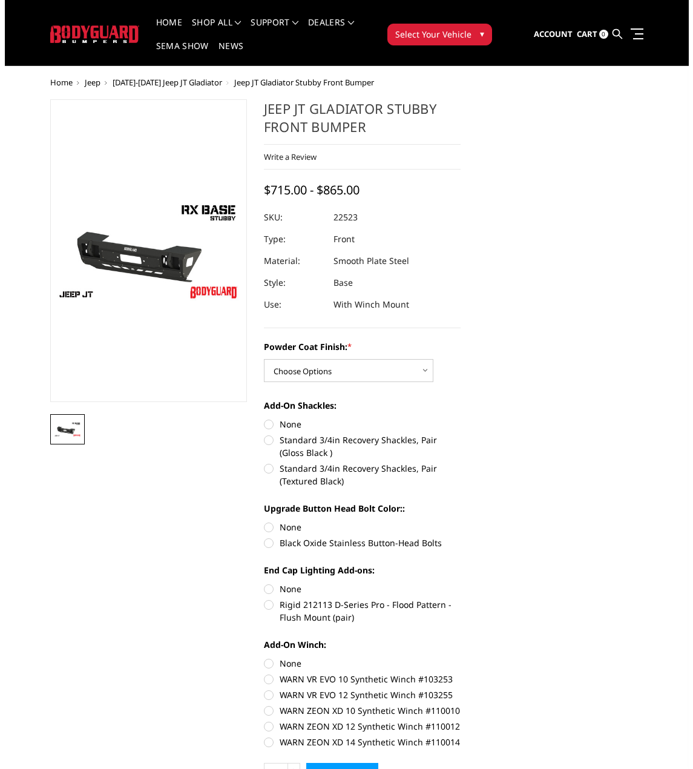
scroll to position [0, 0]
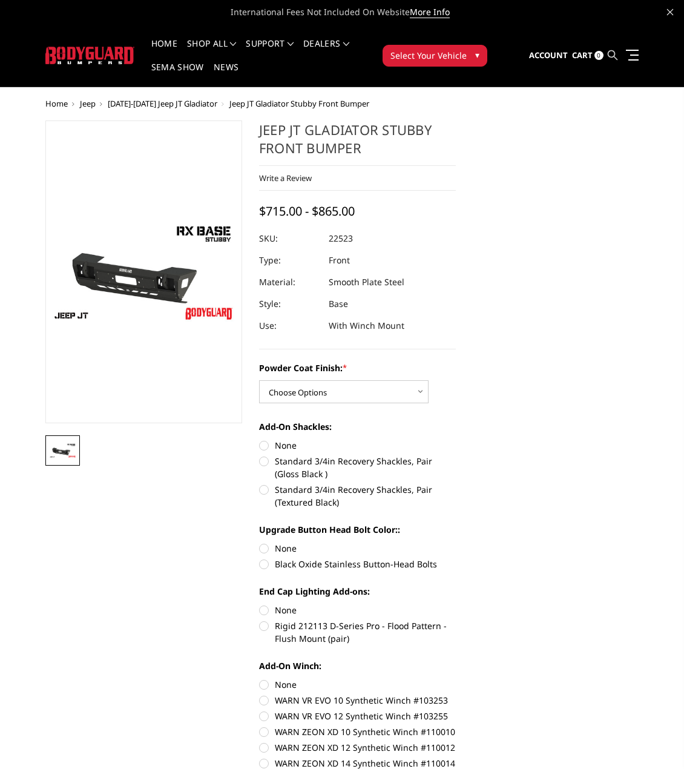
click at [613, 57] on icon at bounding box center [613, 55] width 10 height 10
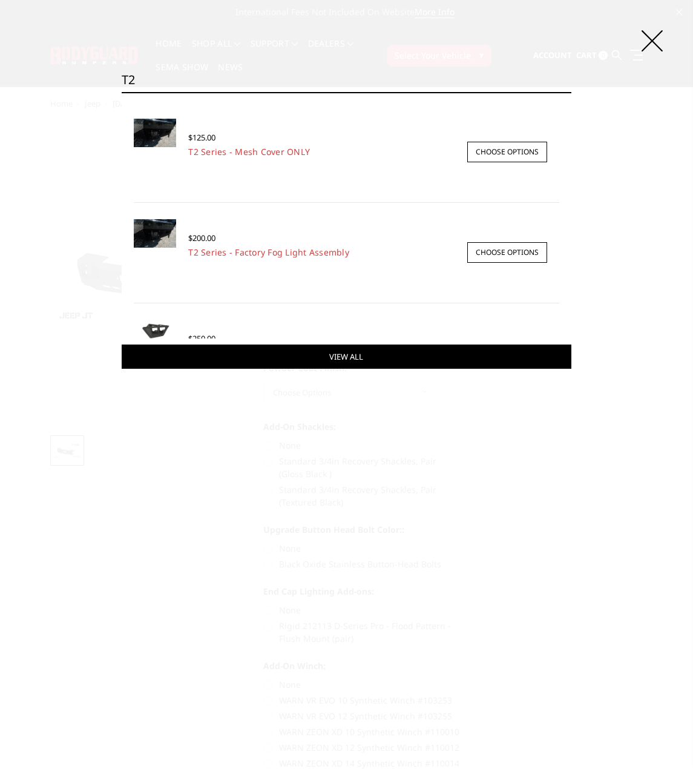
type input "T2"
click at [239, 358] on link "View All" at bounding box center [347, 356] width 450 height 24
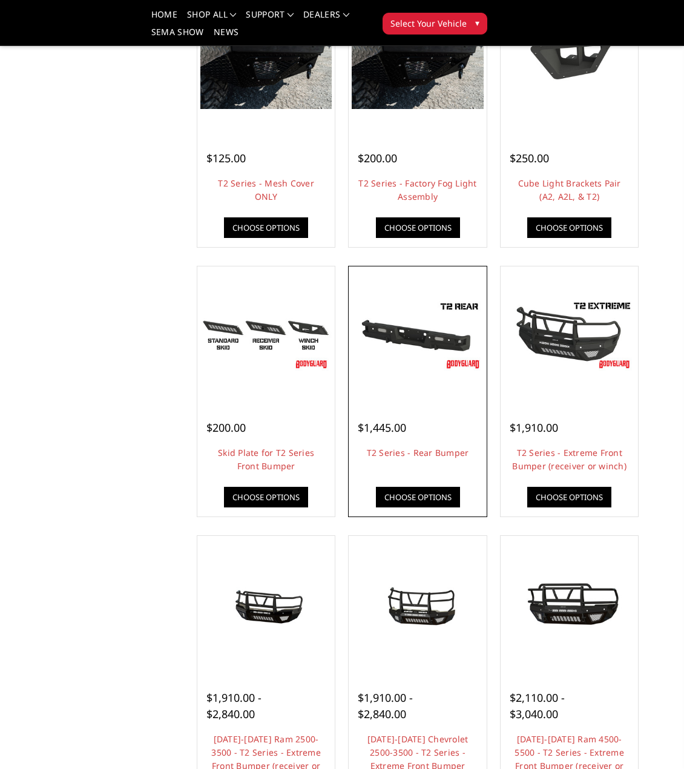
scroll to position [242, 0]
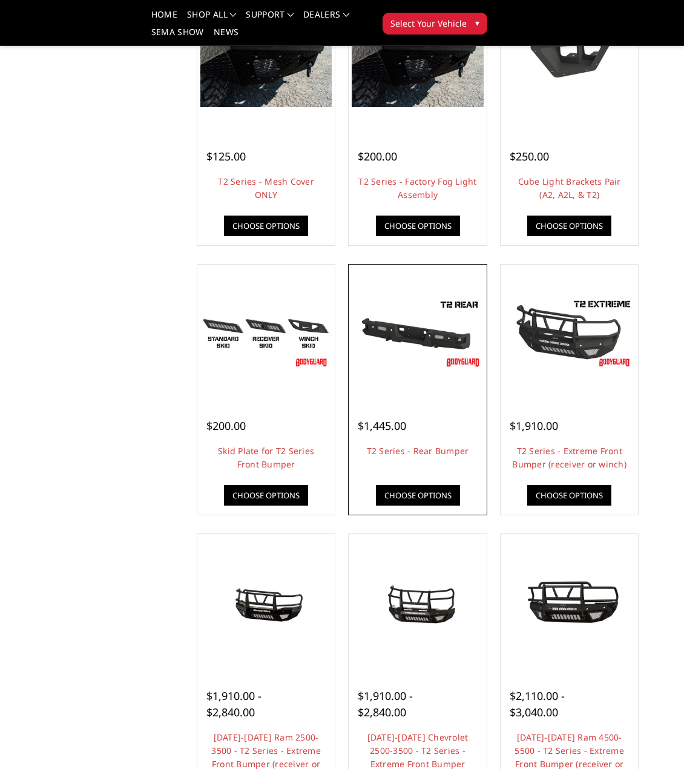
click at [419, 343] on img at bounding box center [418, 333] width 132 height 74
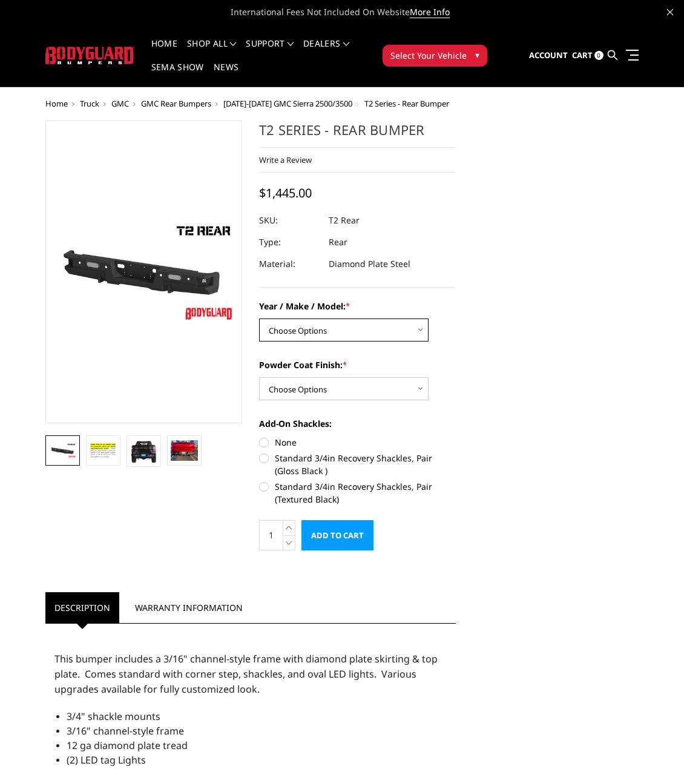
click at [297, 326] on select "Choose Options Chevrolet/GMC 15-19 2500/3500 Chevrolet/GMC 19-24 1500 (Dual Exh…" at bounding box center [343, 329] width 169 height 23
select select "1682"
click at [259, 318] on select "Choose Options Chevrolet/GMC 15-19 2500/3500 Chevrolet/GMC 19-24 1500 (Dual Exh…" at bounding box center [343, 329] width 169 height 23
click at [337, 388] on select "Choose Options Bare metal (included) Gloss black powder coat Texture black powd…" at bounding box center [343, 388] width 169 height 23
select select "653"
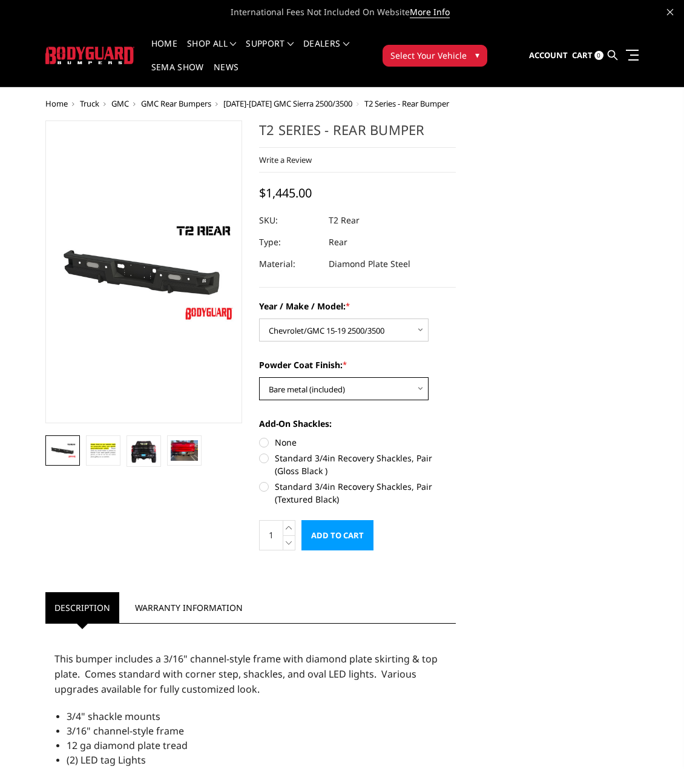
click at [259, 377] on select "Choose Options Bare metal (included) Gloss black powder coat Texture black powd…" at bounding box center [343, 388] width 169 height 23
click at [374, 335] on select "Choose Options Chevrolet/GMC 15-19 2500/3500 Chevrolet/GMC 19-24 1500 (Dual Exh…" at bounding box center [343, 329] width 169 height 23
